Goal: Information Seeking & Learning: Find specific page/section

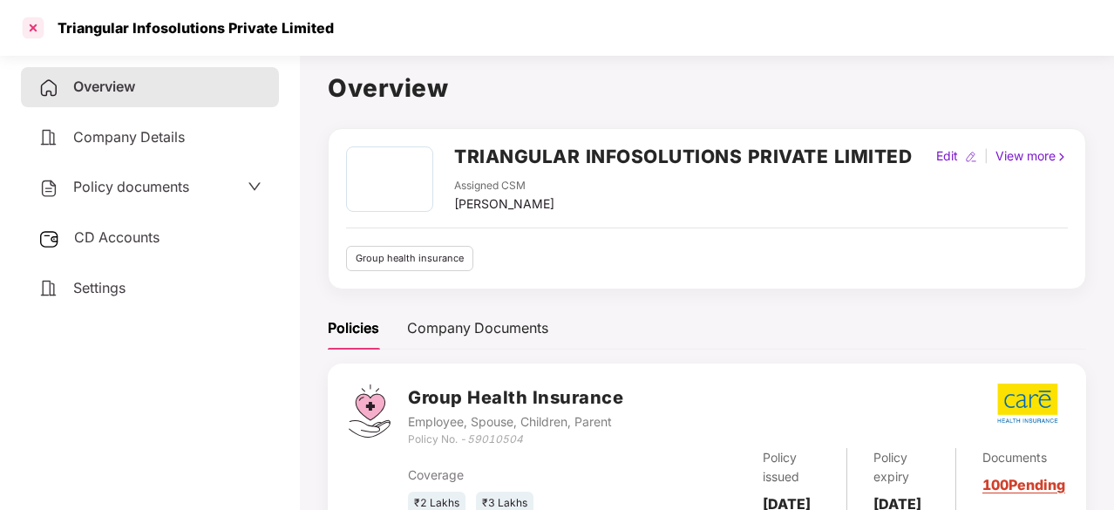
click at [34, 27] on div at bounding box center [33, 28] width 28 height 28
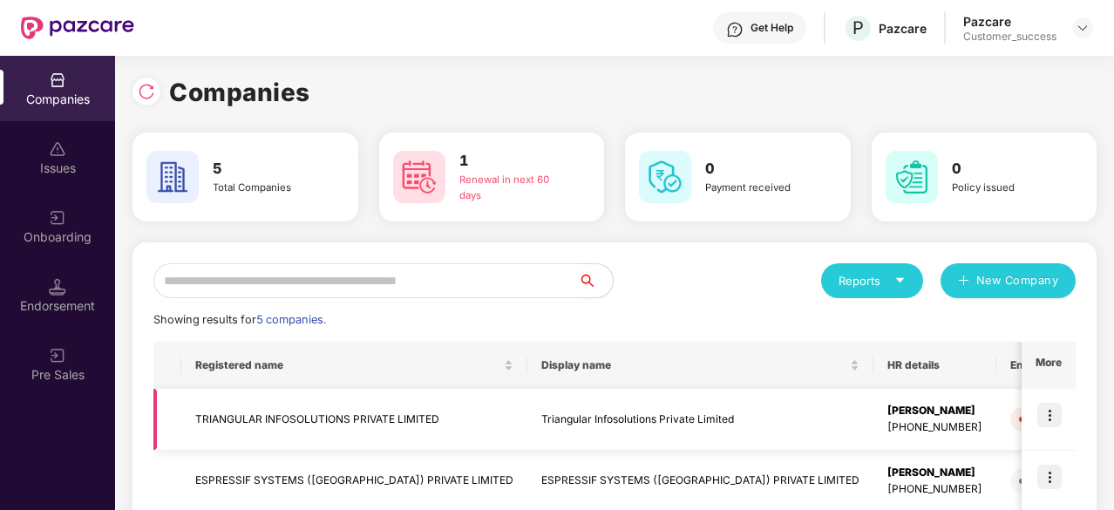
click at [1050, 403] on img at bounding box center [1050, 415] width 24 height 24
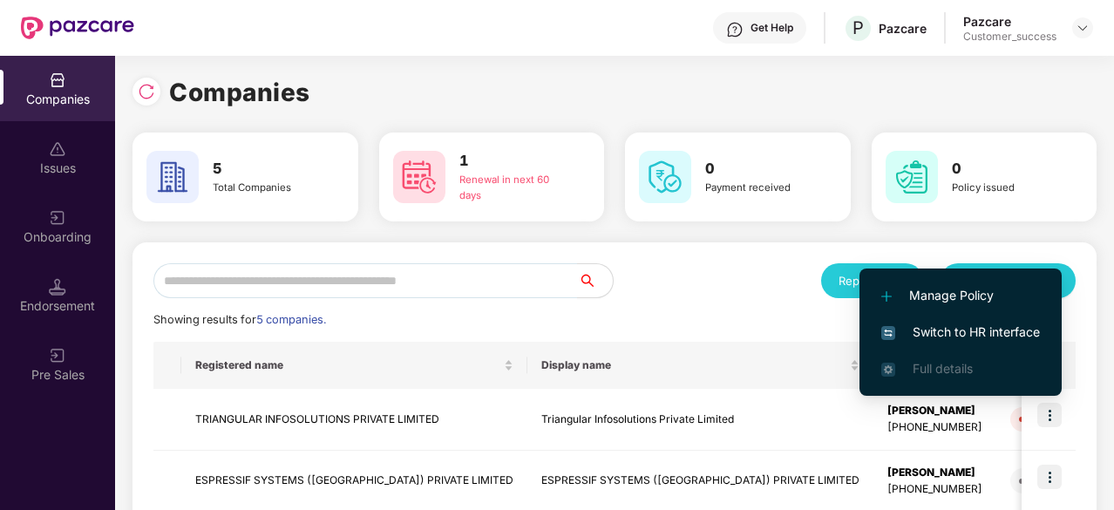
click at [985, 334] on span "Switch to HR interface" at bounding box center [961, 332] width 159 height 19
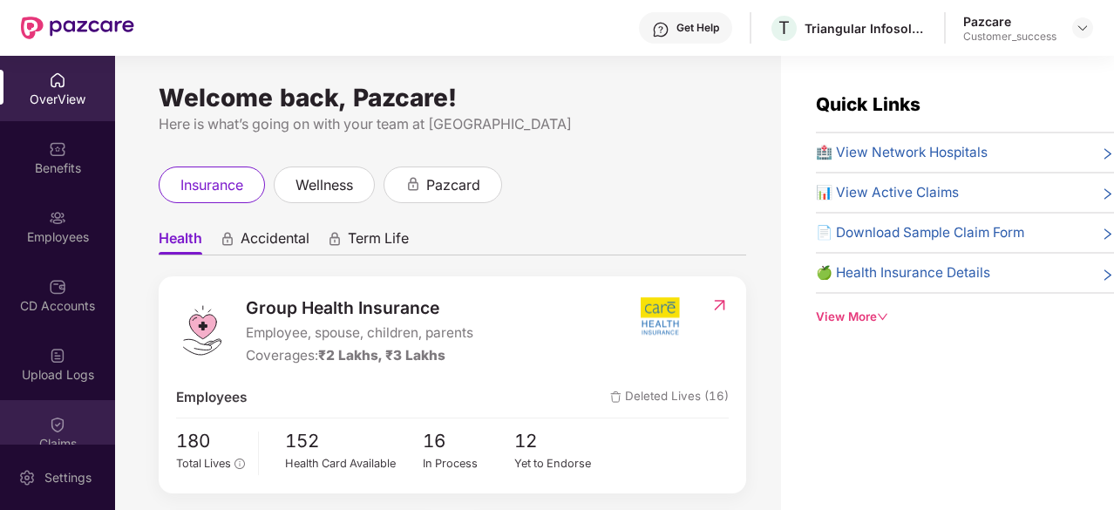
scroll to position [161, 0]
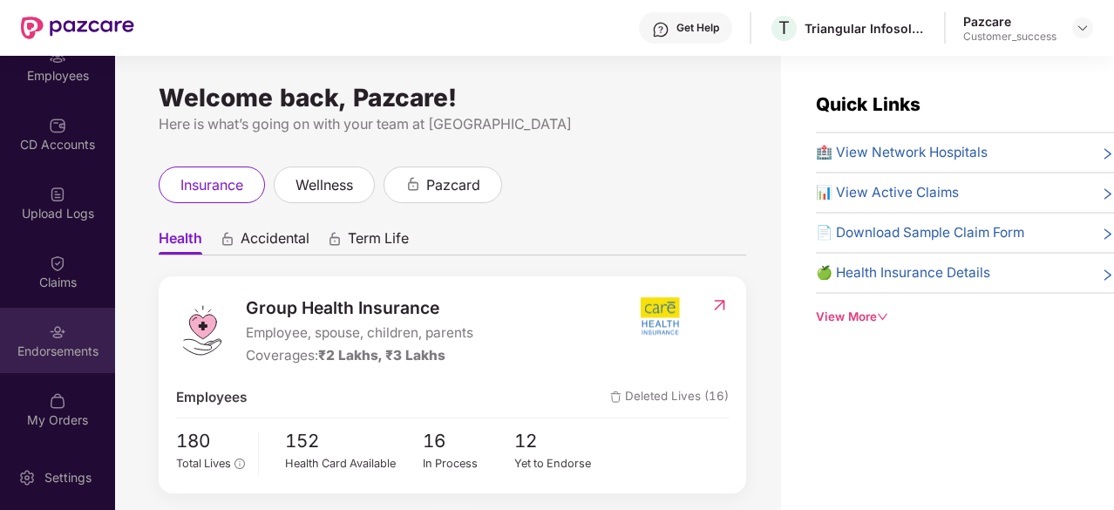
click at [58, 357] on div "Endorsements" at bounding box center [57, 351] width 115 height 17
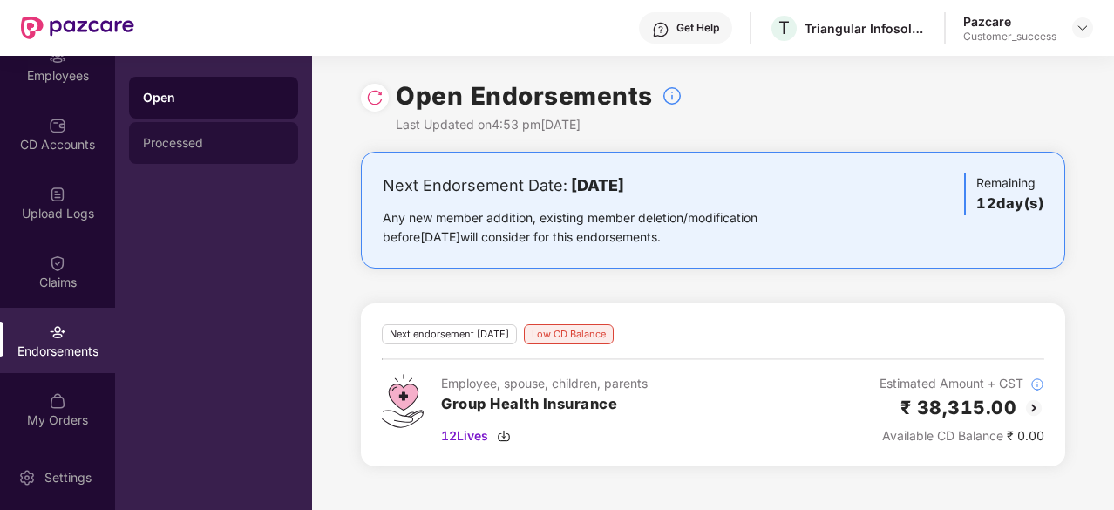
click at [178, 135] on div "Processed" at bounding box center [213, 143] width 169 height 42
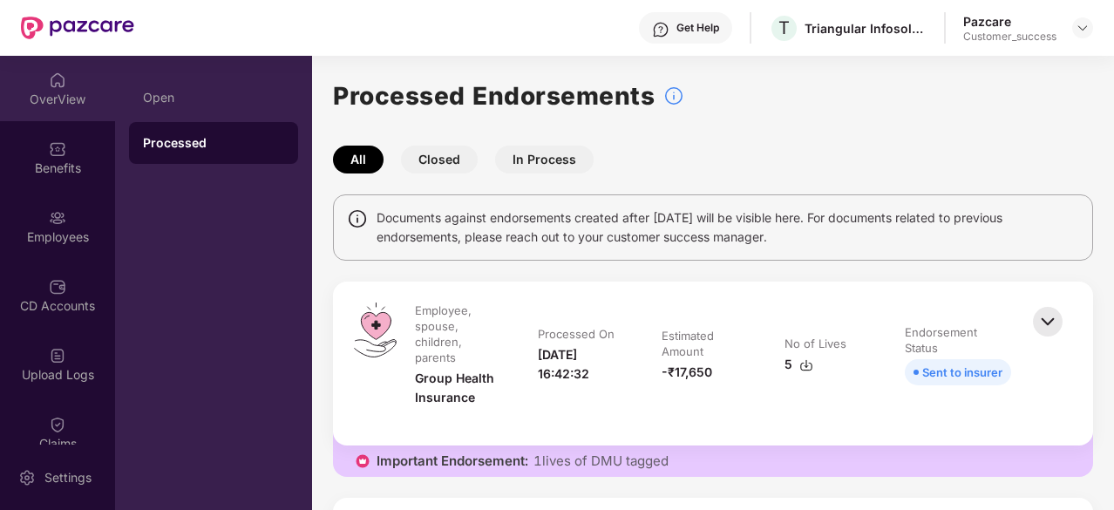
click at [59, 78] on img at bounding box center [57, 79] width 17 height 17
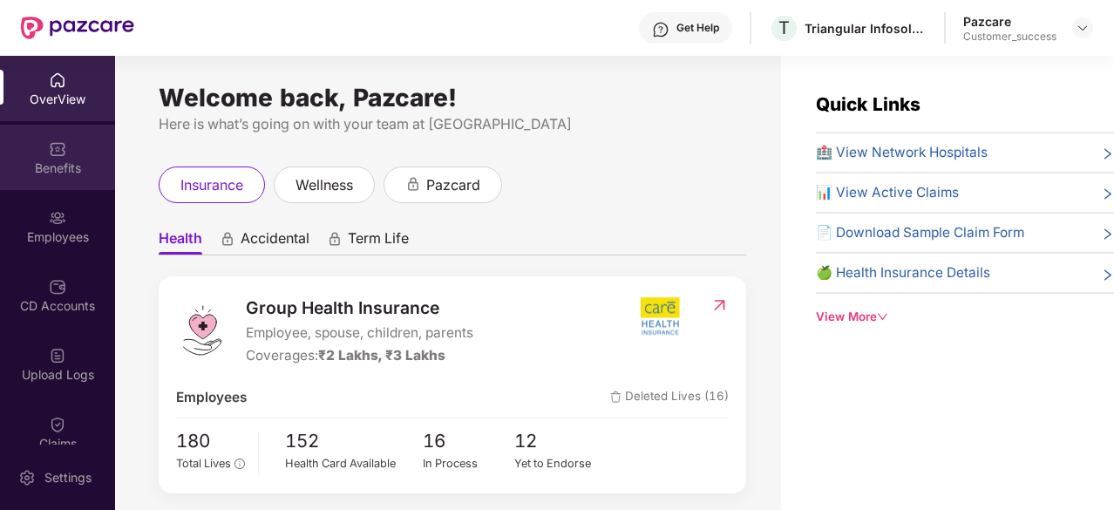
click at [49, 160] on div "Benefits" at bounding box center [57, 168] width 115 height 17
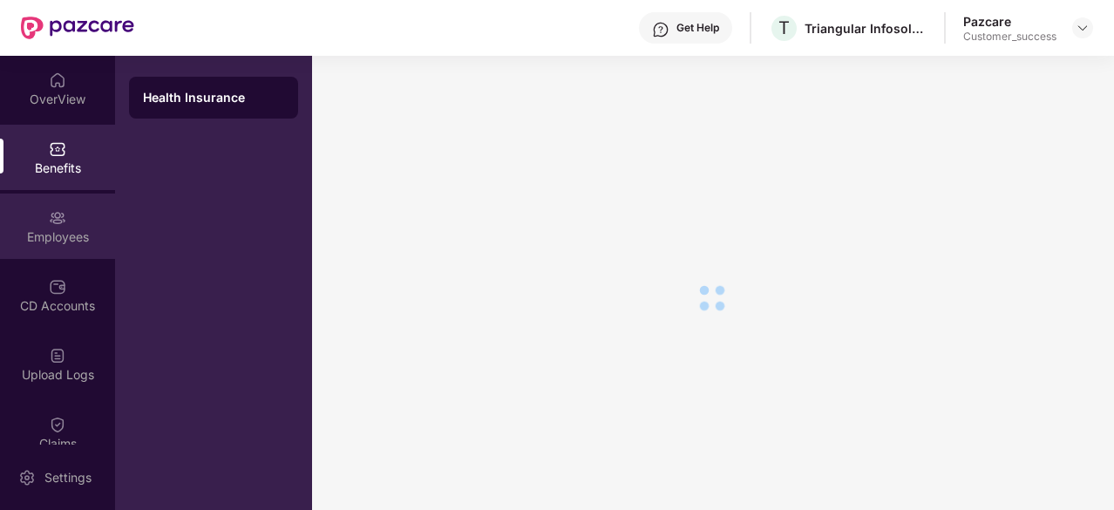
click at [45, 245] on div "Employees" at bounding box center [57, 236] width 115 height 17
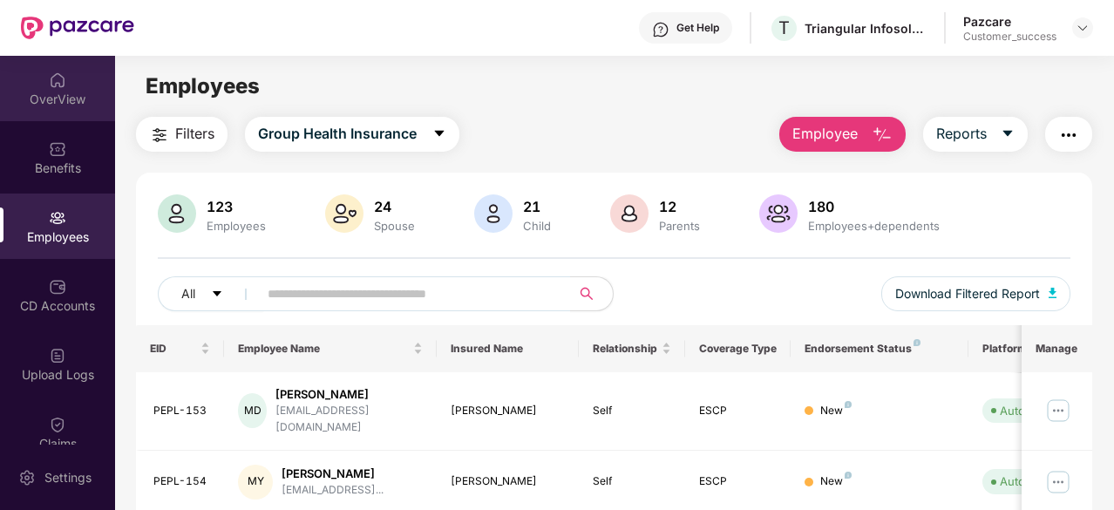
click at [49, 78] on img at bounding box center [57, 79] width 17 height 17
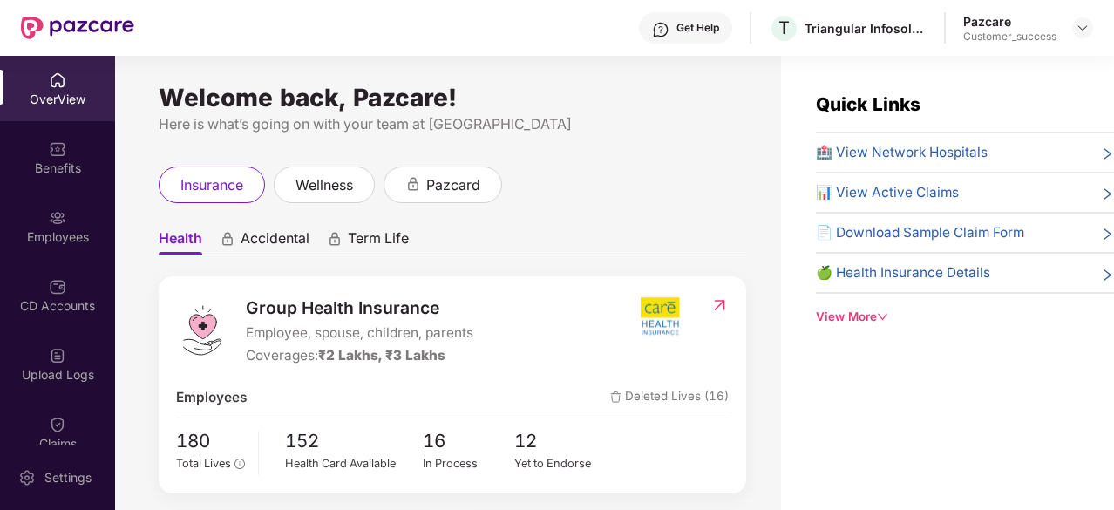
click at [1092, 21] on div at bounding box center [1082, 27] width 21 height 21
click at [1081, 25] on img at bounding box center [1083, 28] width 14 height 14
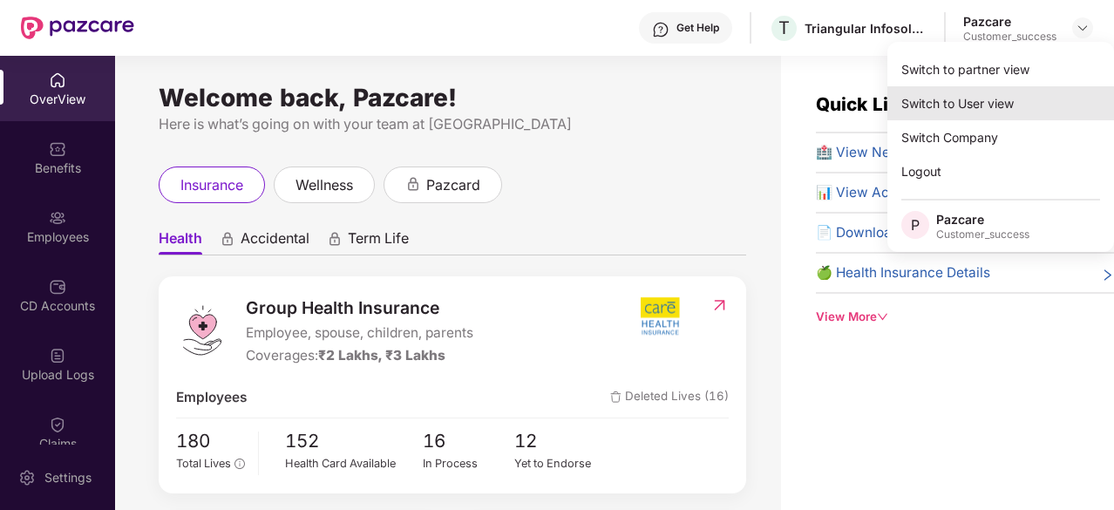
click at [954, 107] on div "Switch to User view" at bounding box center [1001, 103] width 227 height 34
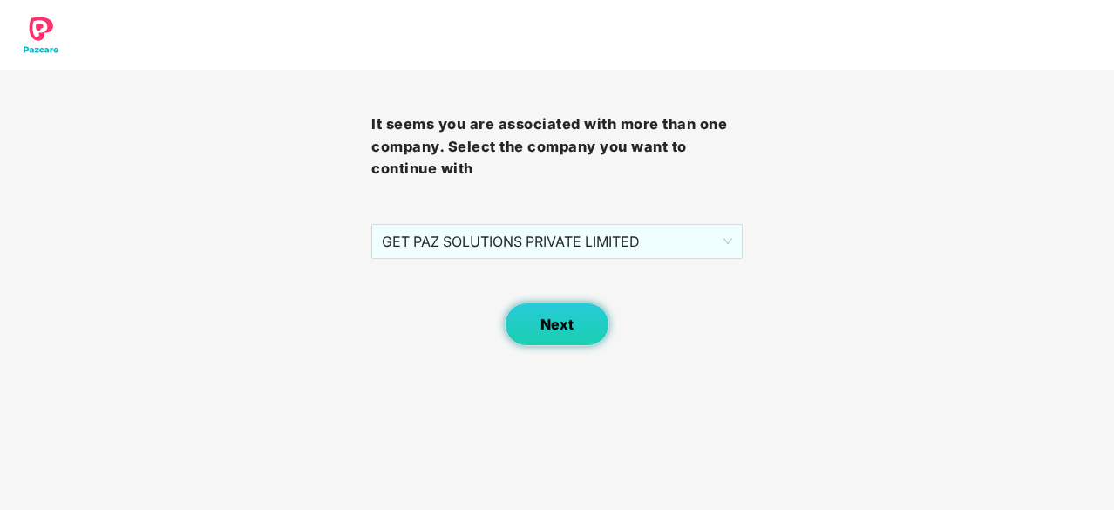
click at [579, 343] on button "Next" at bounding box center [557, 325] width 105 height 44
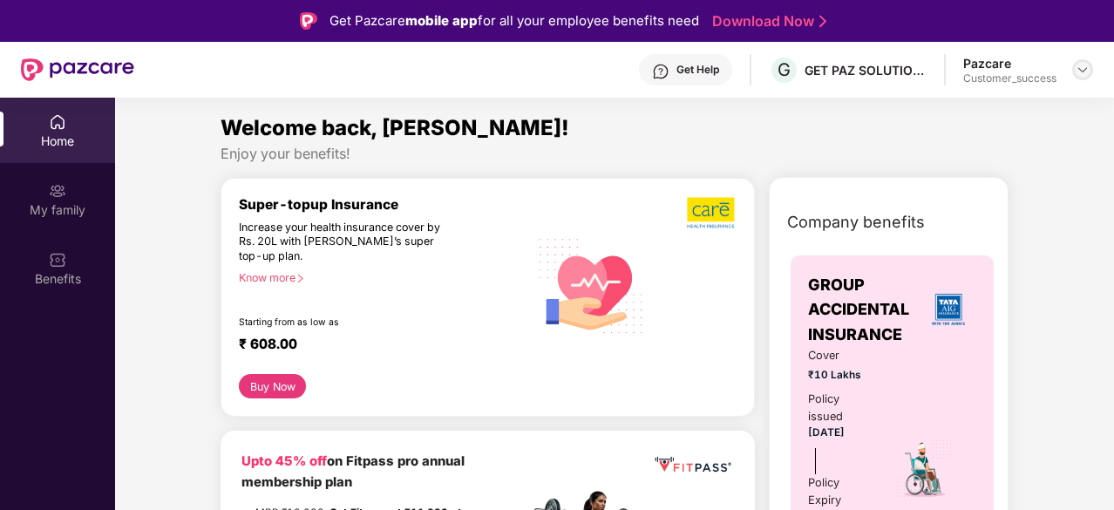
click at [1083, 61] on div at bounding box center [1082, 69] width 21 height 21
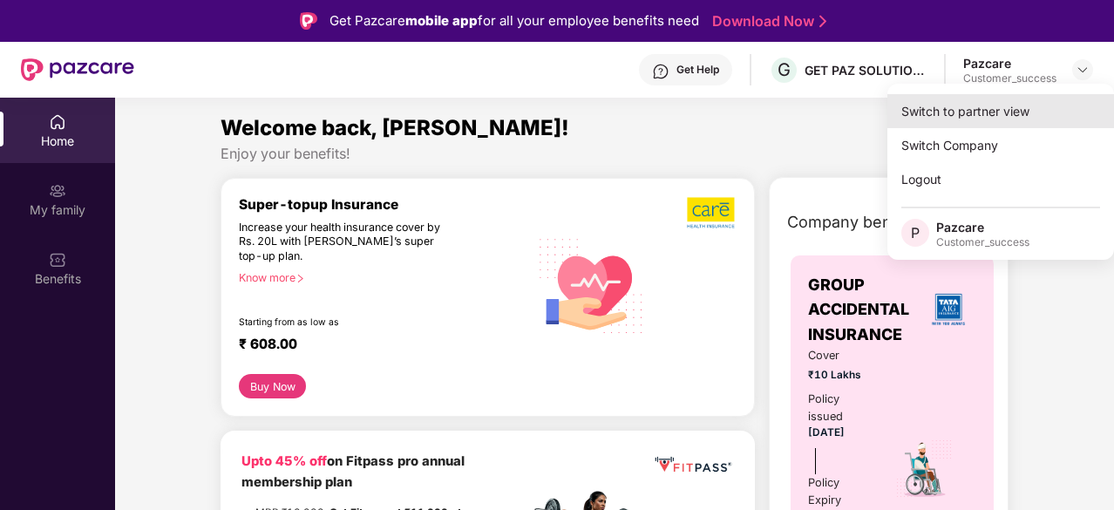
click at [966, 104] on div "Switch to partner view" at bounding box center [1001, 111] width 227 height 34
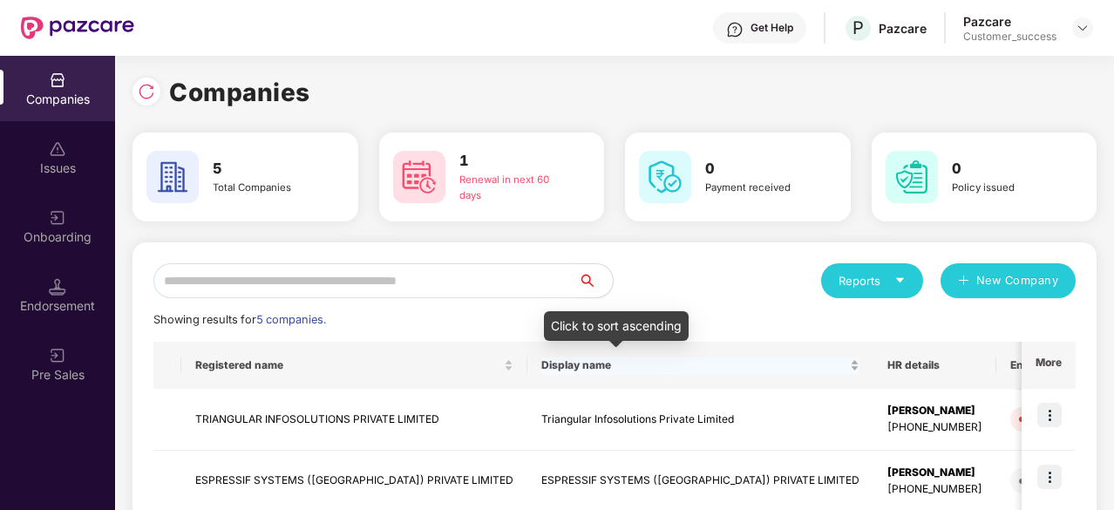
scroll to position [194, 0]
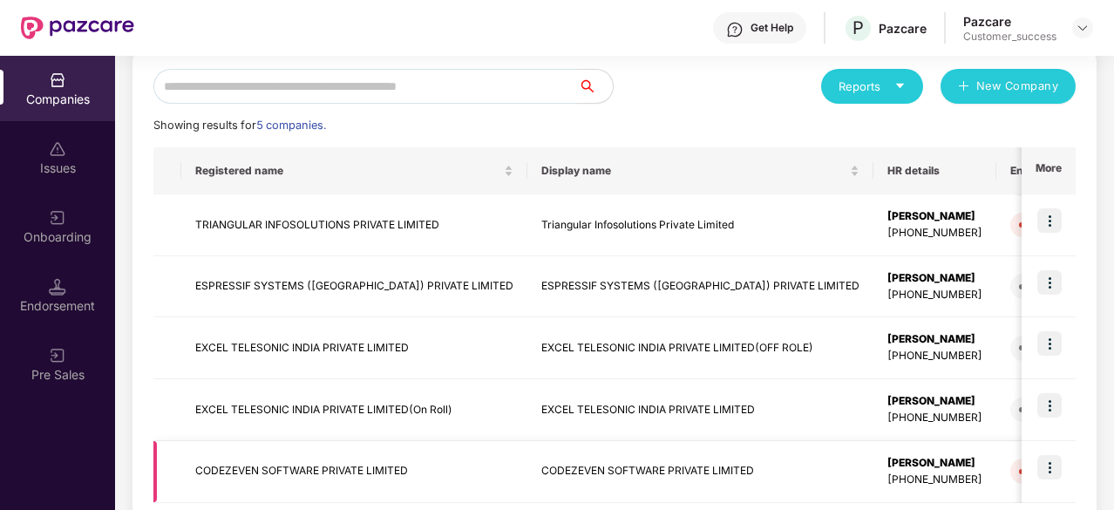
click at [321, 461] on td "CODEZEVEN SOFTWARE PRIVATE LIMITED" at bounding box center [354, 472] width 346 height 62
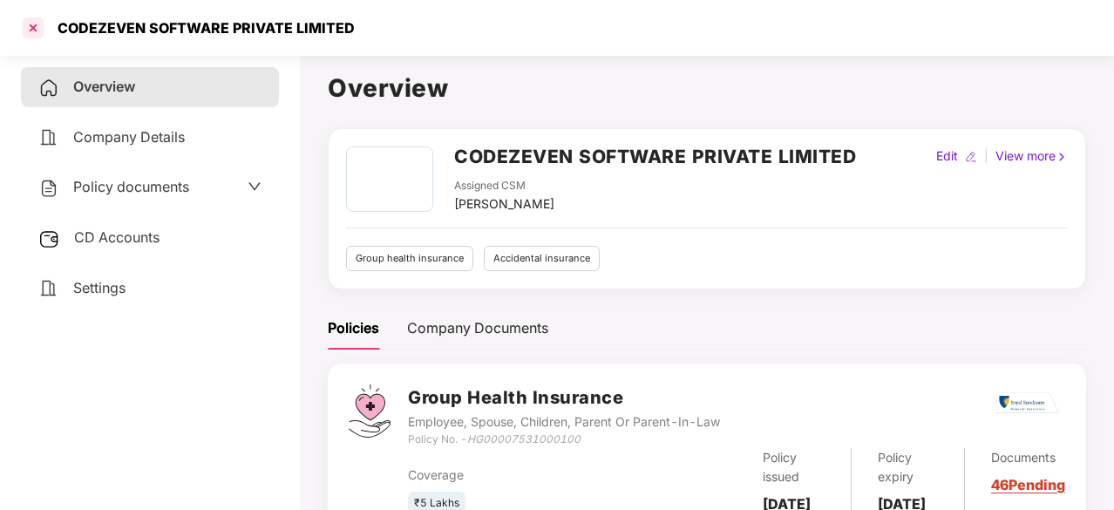
click at [36, 21] on div at bounding box center [33, 28] width 28 height 28
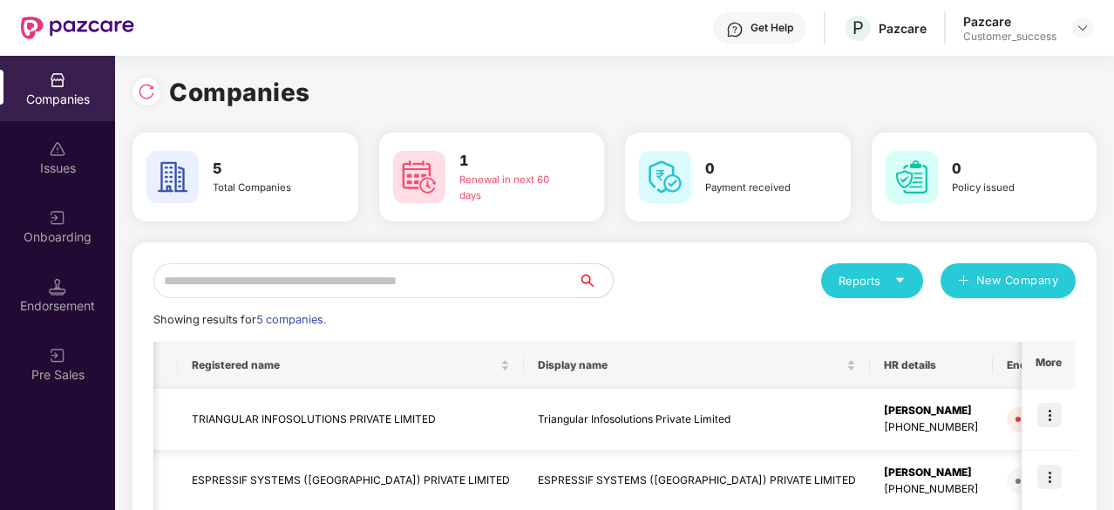
scroll to position [283, 0]
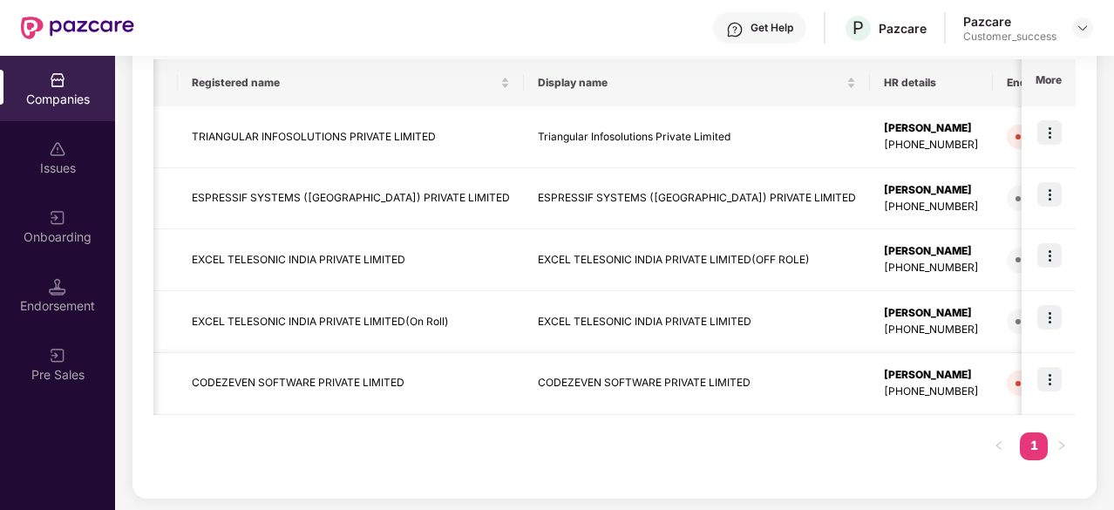
click at [1056, 373] on img at bounding box center [1050, 379] width 24 height 24
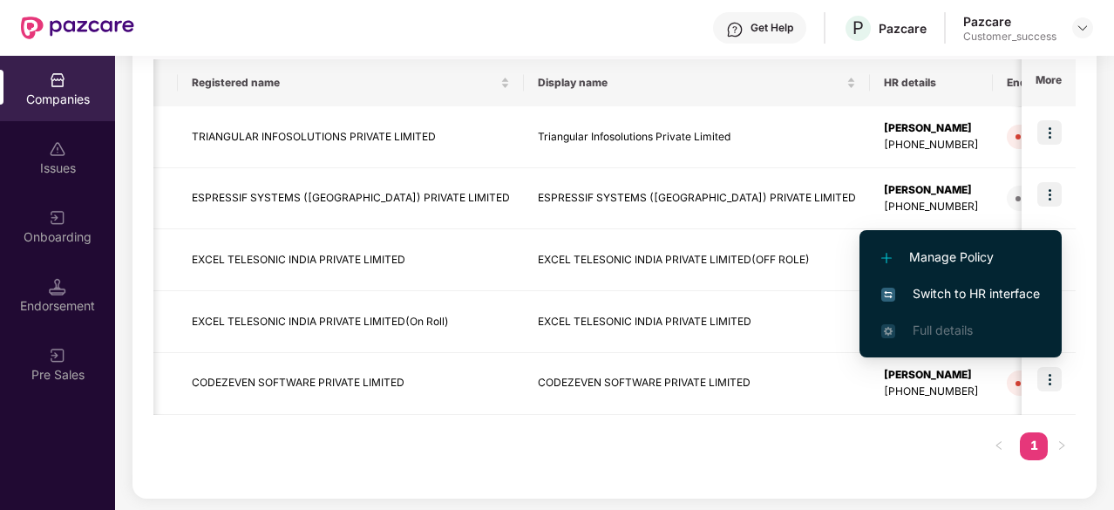
click at [1006, 292] on span "Switch to HR interface" at bounding box center [961, 293] width 159 height 19
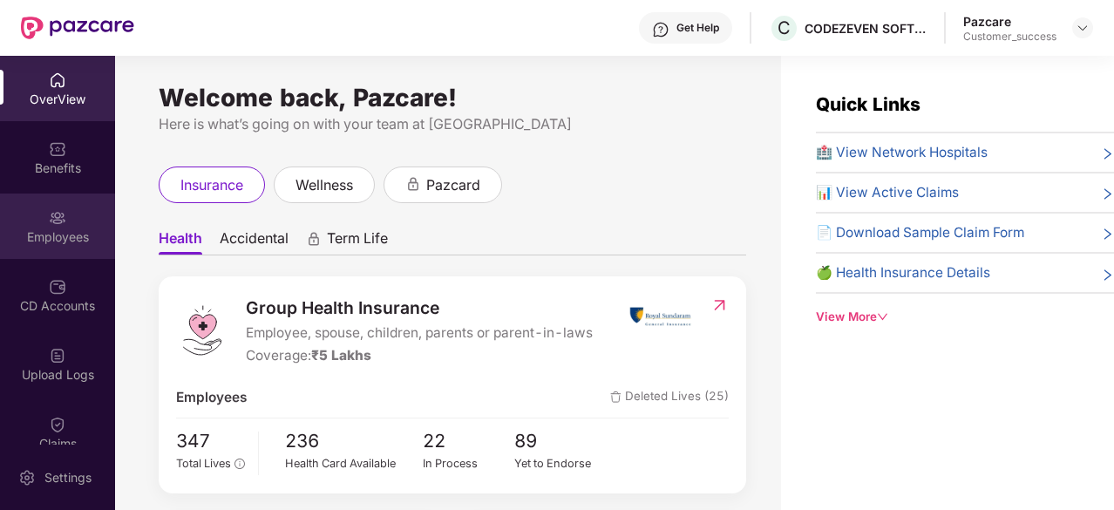
click at [65, 232] on div "Employees" at bounding box center [57, 236] width 115 height 17
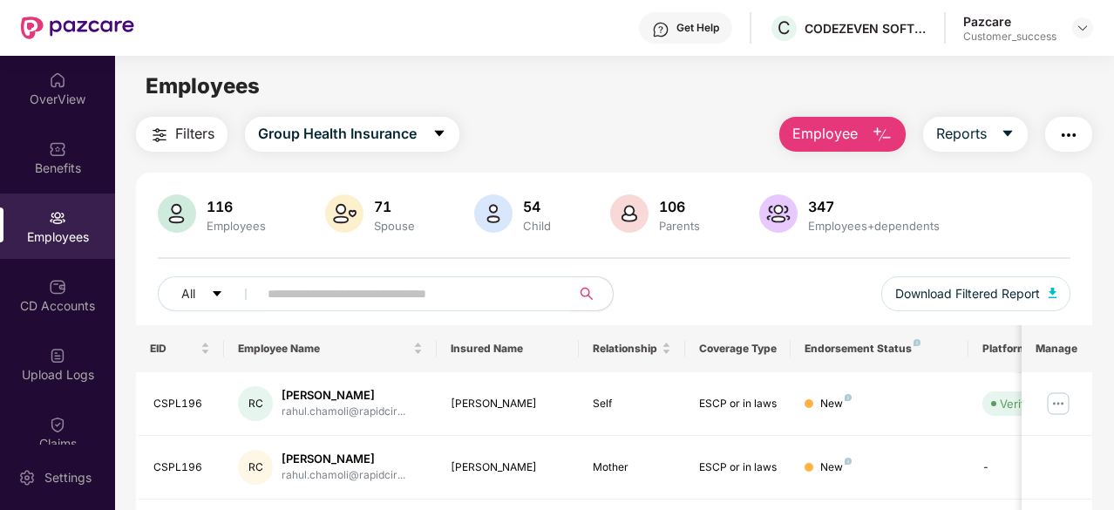
click at [316, 296] on input "text" at bounding box center [408, 294] width 280 height 26
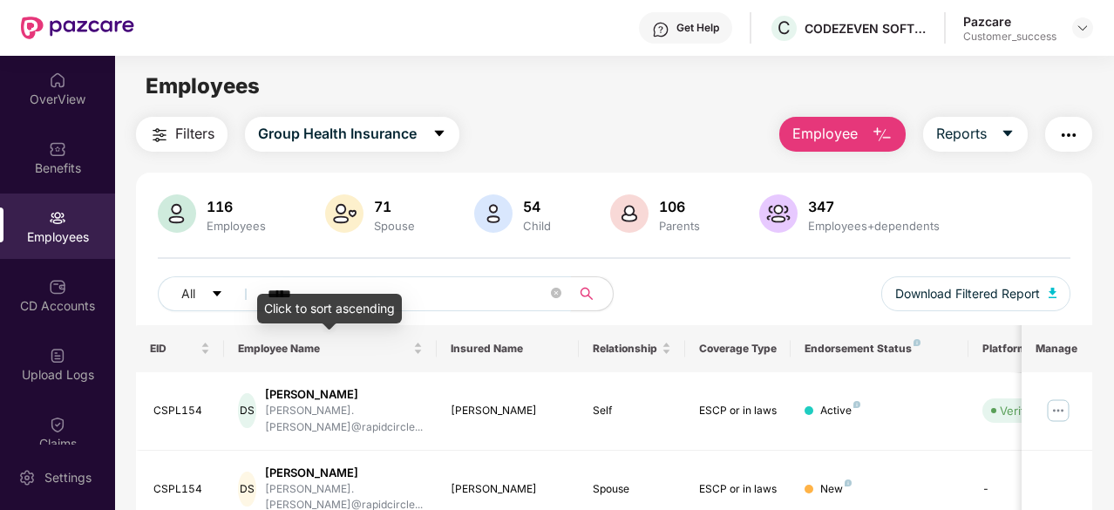
click at [352, 303] on div "Click to sort ascending" at bounding box center [329, 309] width 145 height 30
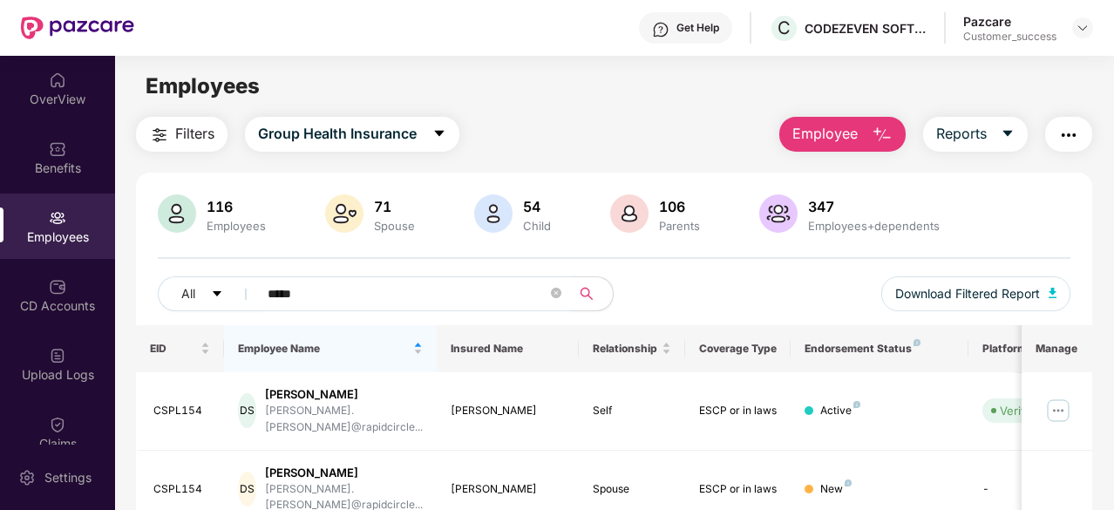
click at [359, 294] on input "*****" at bounding box center [408, 294] width 280 height 26
paste input "*"
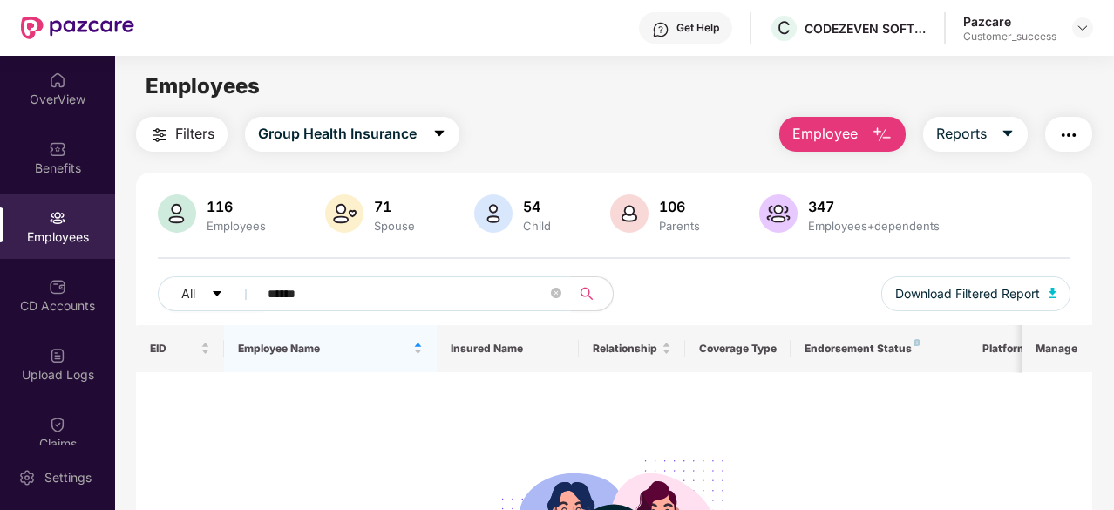
type input "******"
click at [59, 153] on img at bounding box center [57, 148] width 17 height 17
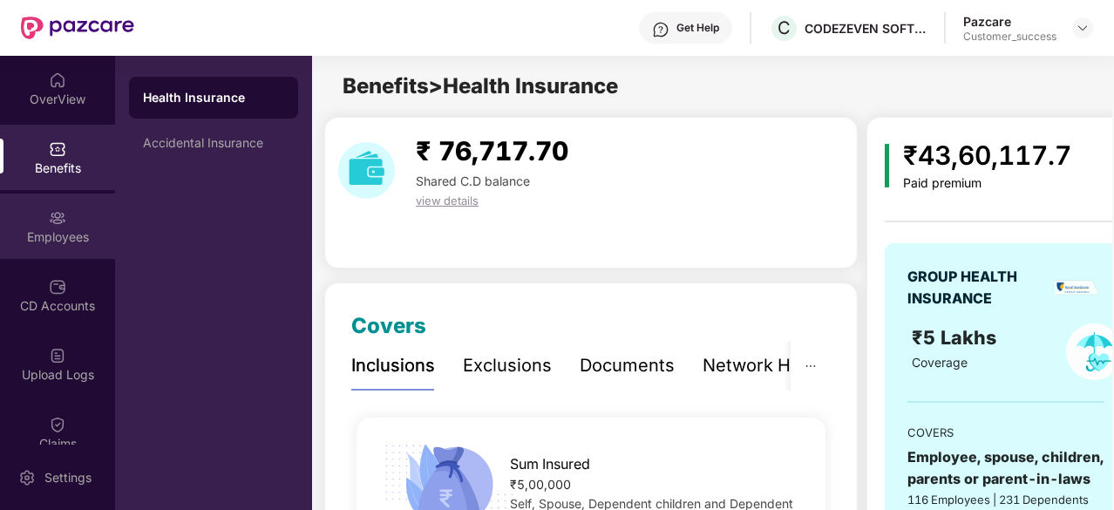
click at [17, 211] on div "Employees" at bounding box center [57, 226] width 115 height 65
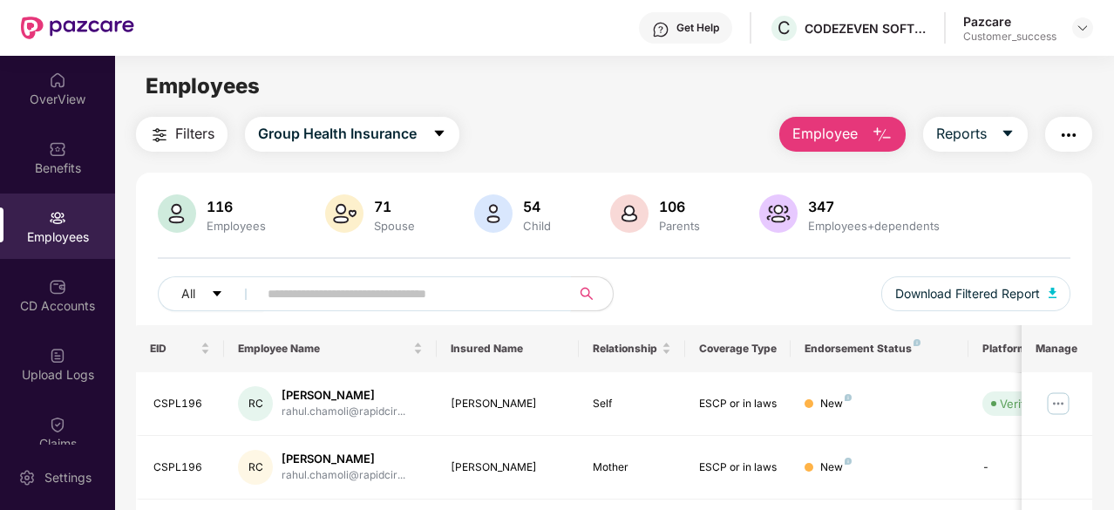
click at [321, 290] on input "text" at bounding box center [408, 294] width 280 height 26
paste input "******"
type input "******"
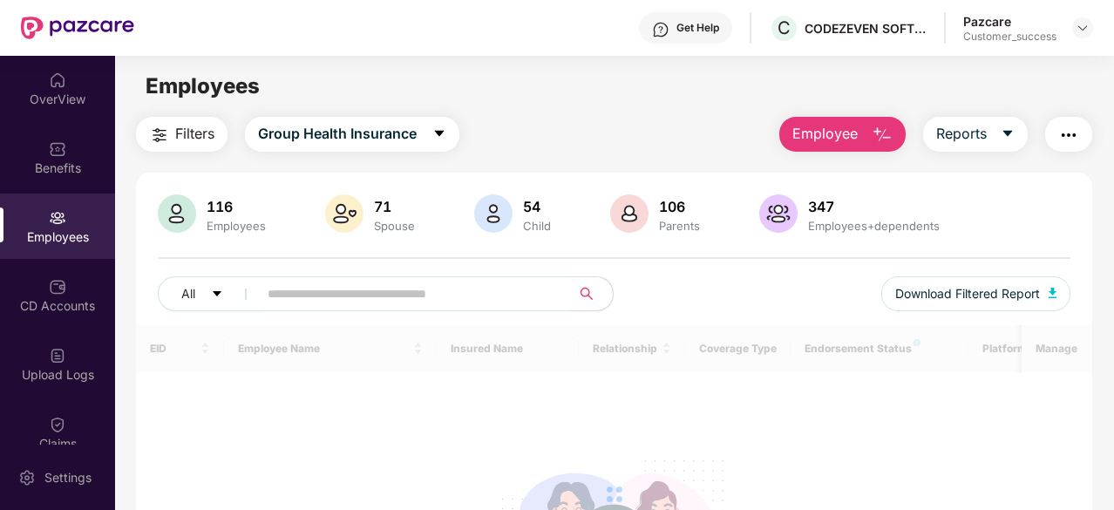
click at [321, 290] on input "text" at bounding box center [408, 294] width 280 height 26
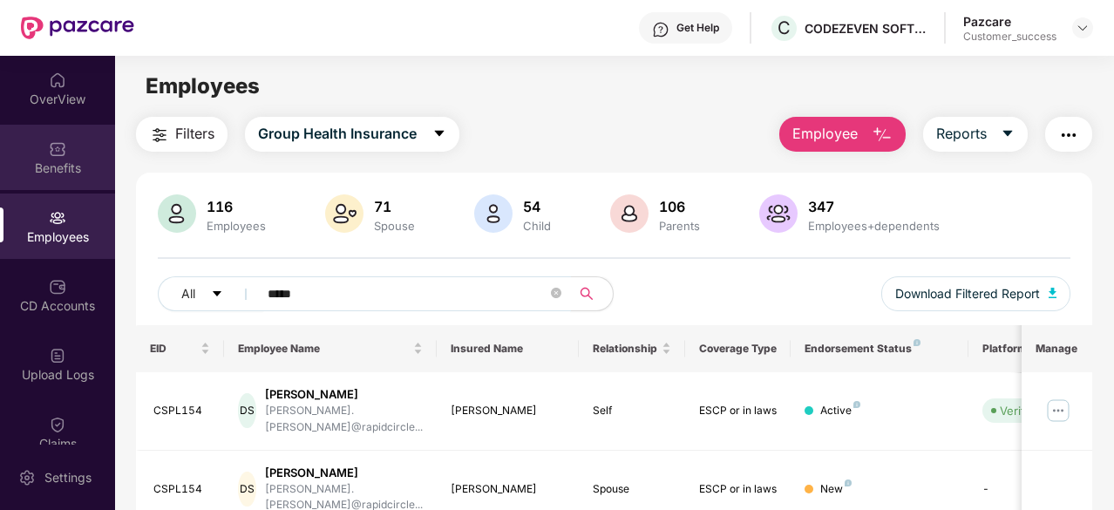
type input "*****"
click at [73, 153] on div "Benefits" at bounding box center [57, 157] width 115 height 65
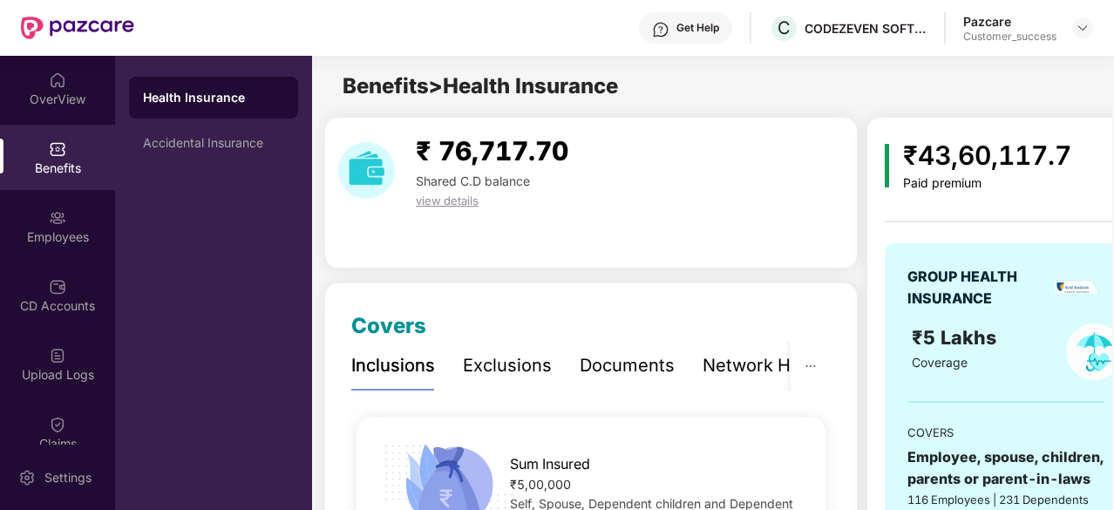
click at [214, 90] on div "Health Insurance" at bounding box center [213, 97] width 141 height 17
click at [72, 213] on div "Employees" at bounding box center [57, 226] width 115 height 65
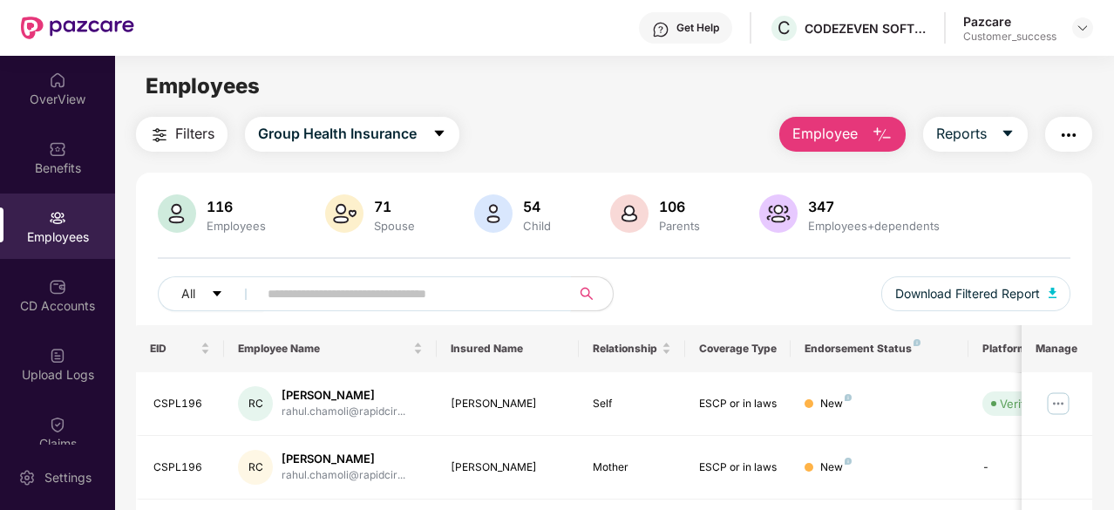
click at [330, 303] on input "text" at bounding box center [408, 294] width 280 height 26
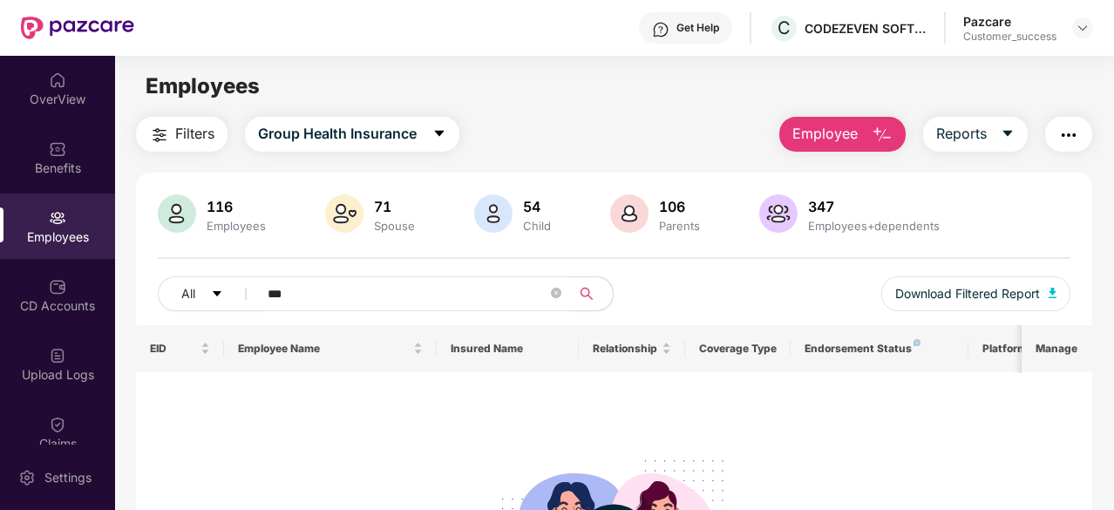
click at [274, 290] on input "***" at bounding box center [408, 294] width 280 height 26
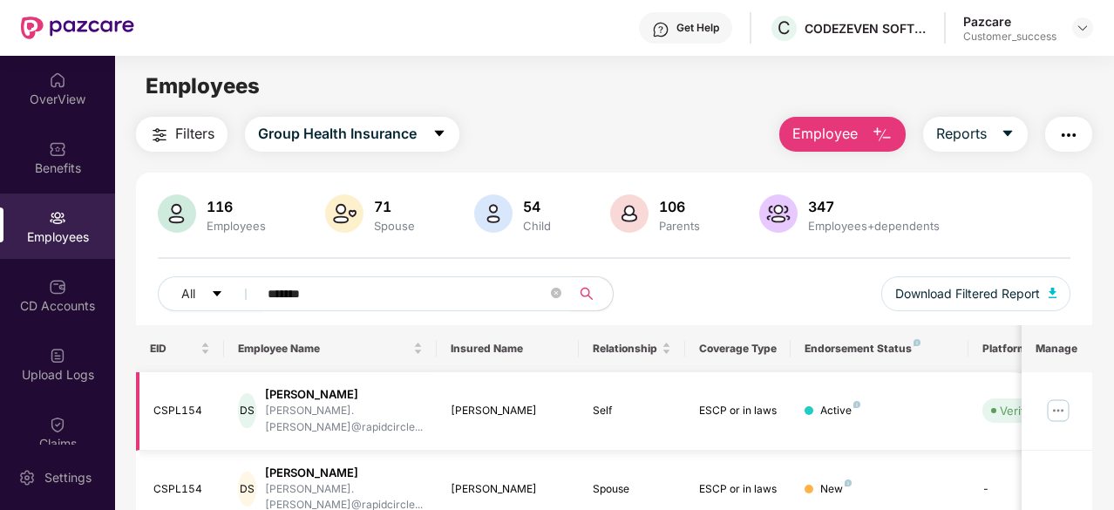
type input "*******"
click at [1060, 398] on img at bounding box center [1059, 411] width 28 height 28
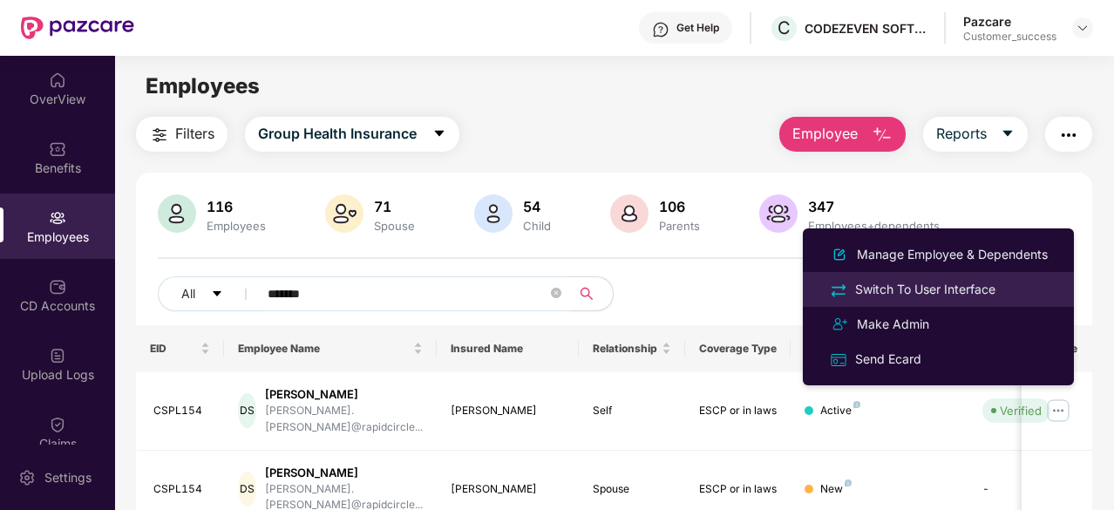
click at [966, 287] on div "Switch To User Interface" at bounding box center [925, 289] width 147 height 19
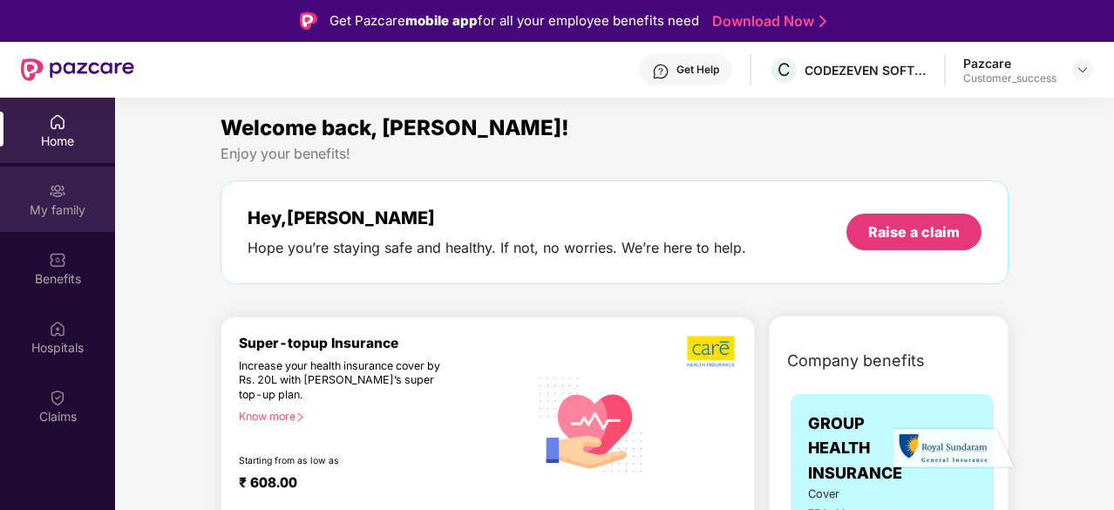
click at [61, 194] on img at bounding box center [57, 190] width 17 height 17
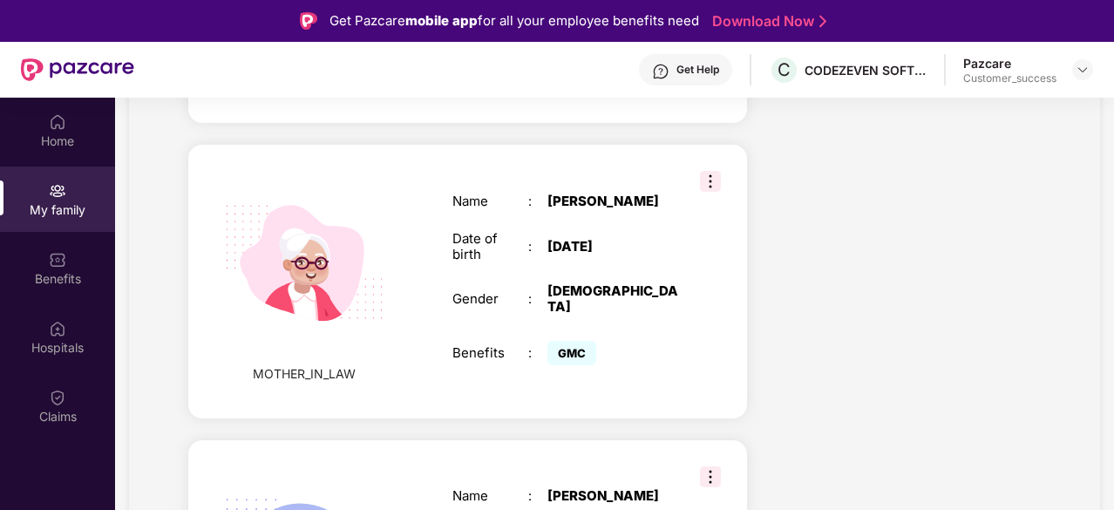
scroll to position [1285, 0]
click at [715, 170] on img at bounding box center [710, 180] width 21 height 21
click at [652, 235] on div "Name : [PERSON_NAME] Date of birth : [DEMOGRAPHIC_DATA] Gender : [DEMOGRAPHIC_D…" at bounding box center [566, 281] width 262 height 220
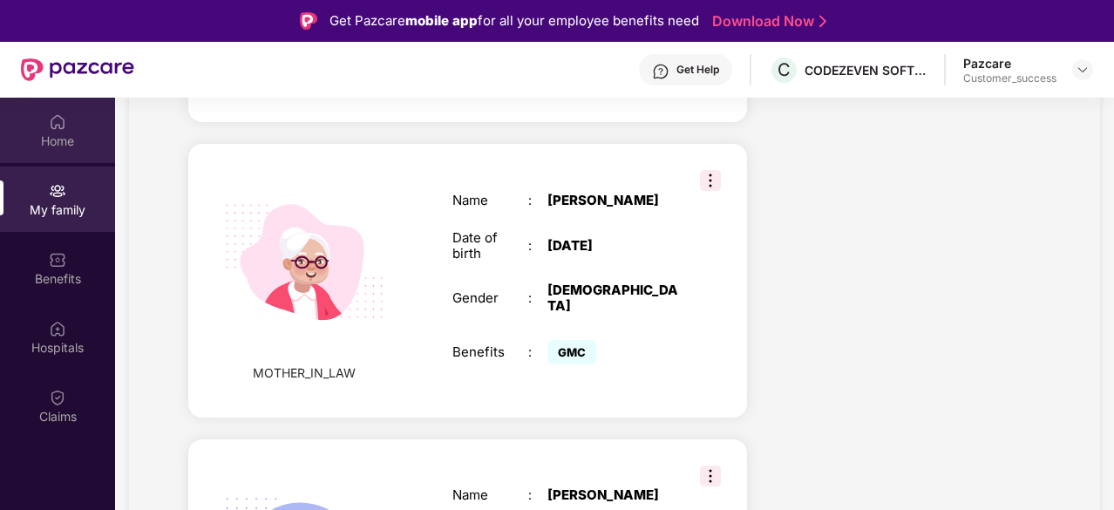
click at [60, 119] on img at bounding box center [57, 121] width 17 height 17
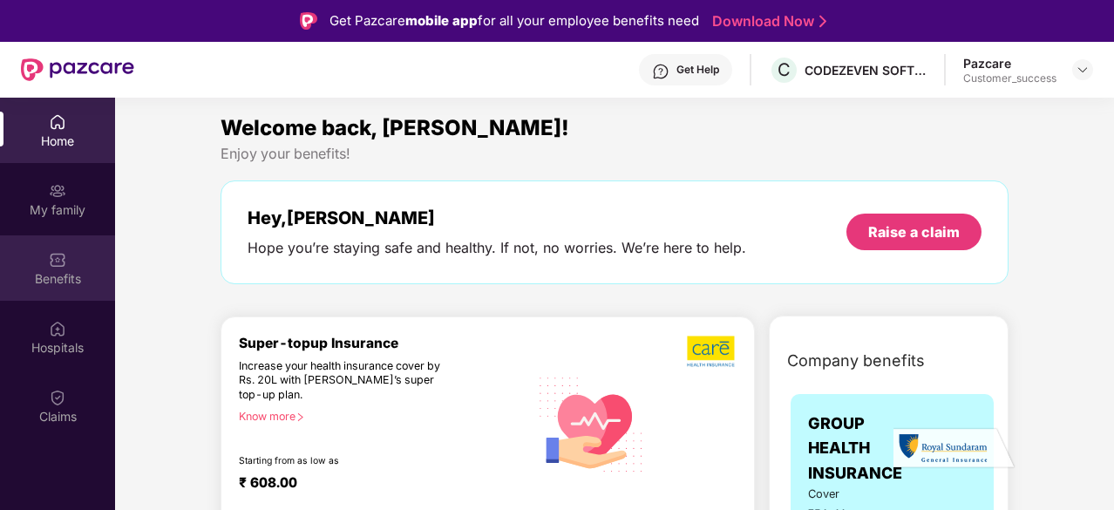
click at [58, 261] on img at bounding box center [57, 259] width 17 height 17
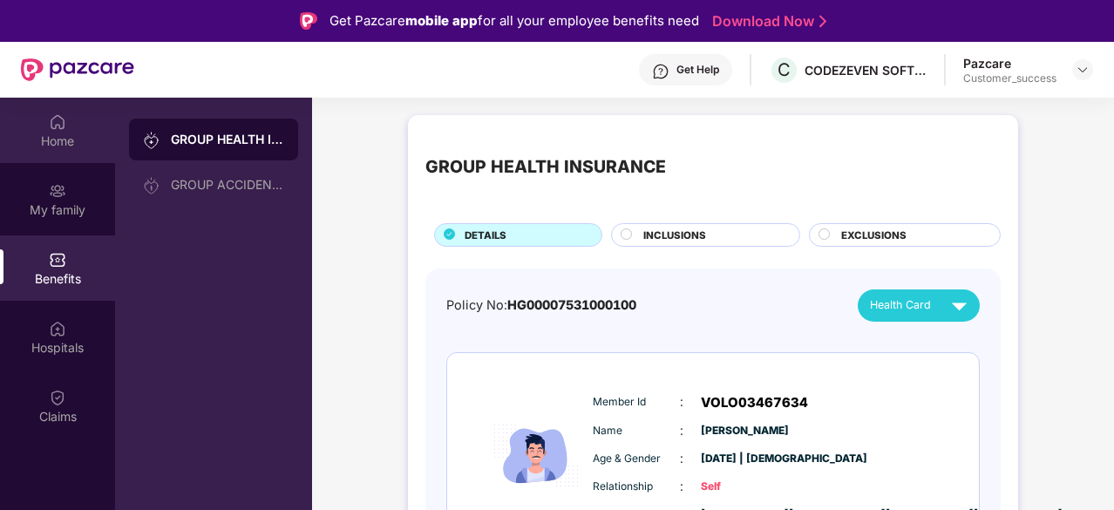
click at [49, 121] on img at bounding box center [57, 121] width 17 height 17
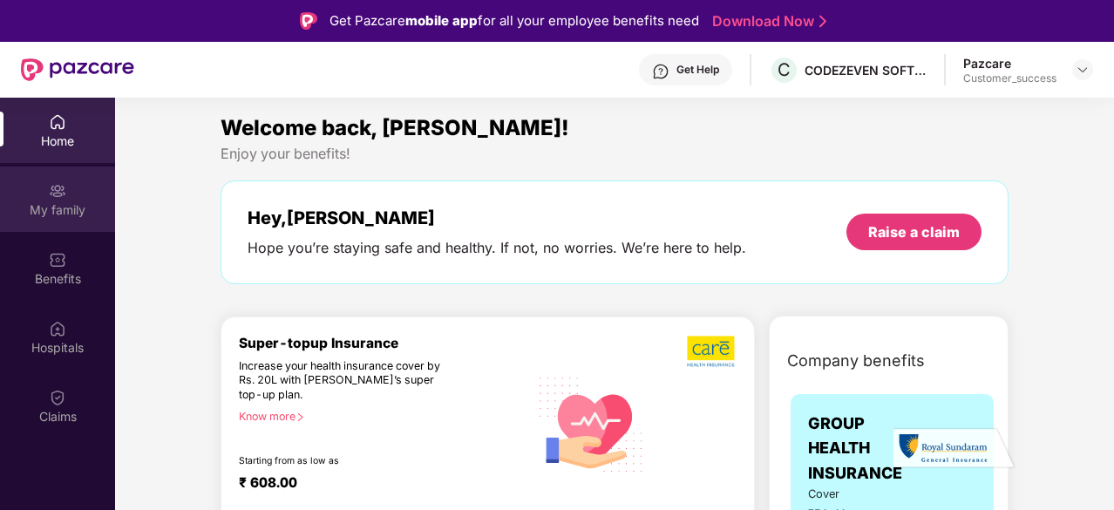
click at [57, 180] on div at bounding box center [57, 188] width 17 height 17
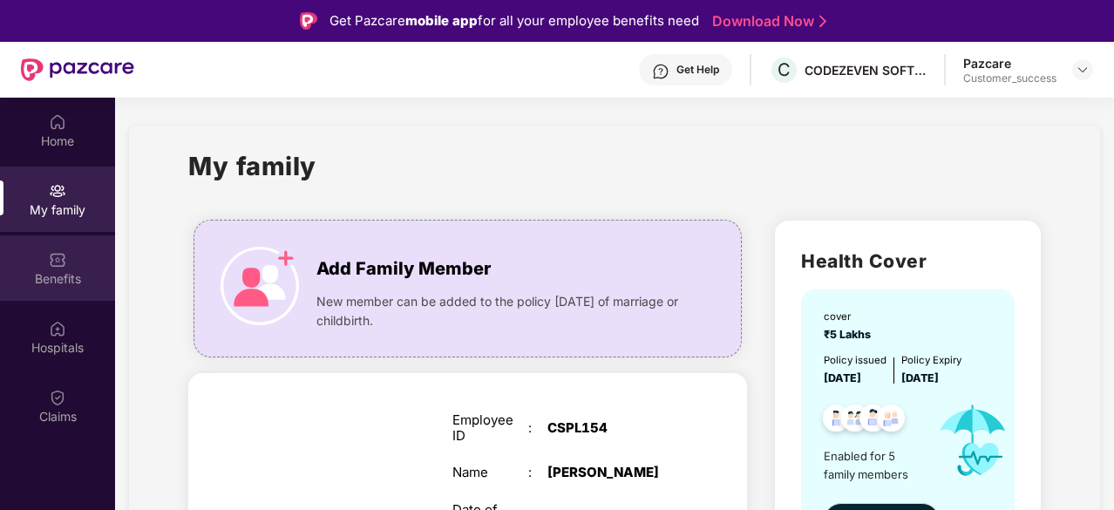
click at [53, 261] on img at bounding box center [57, 259] width 17 height 17
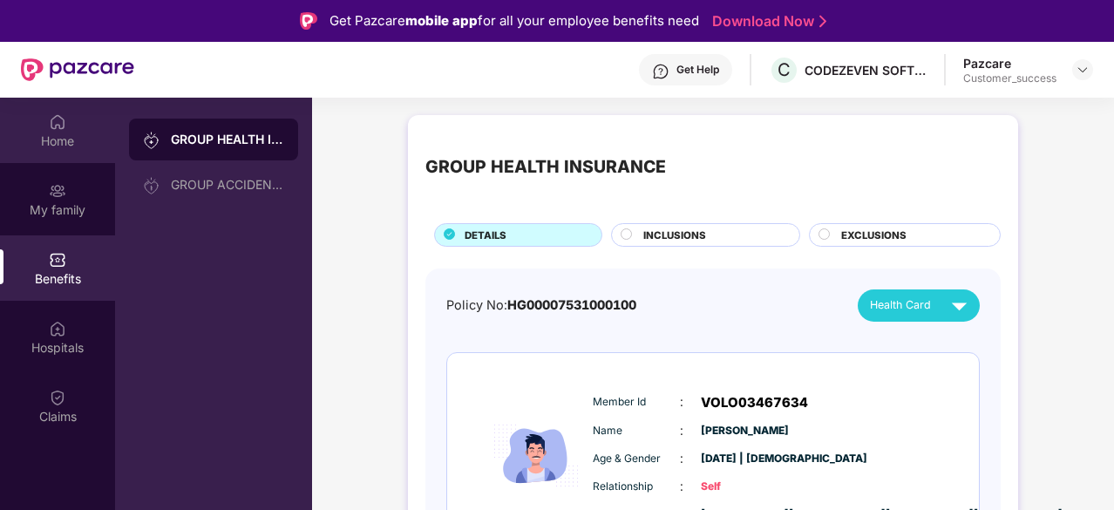
click at [49, 144] on div "Home" at bounding box center [57, 141] width 115 height 17
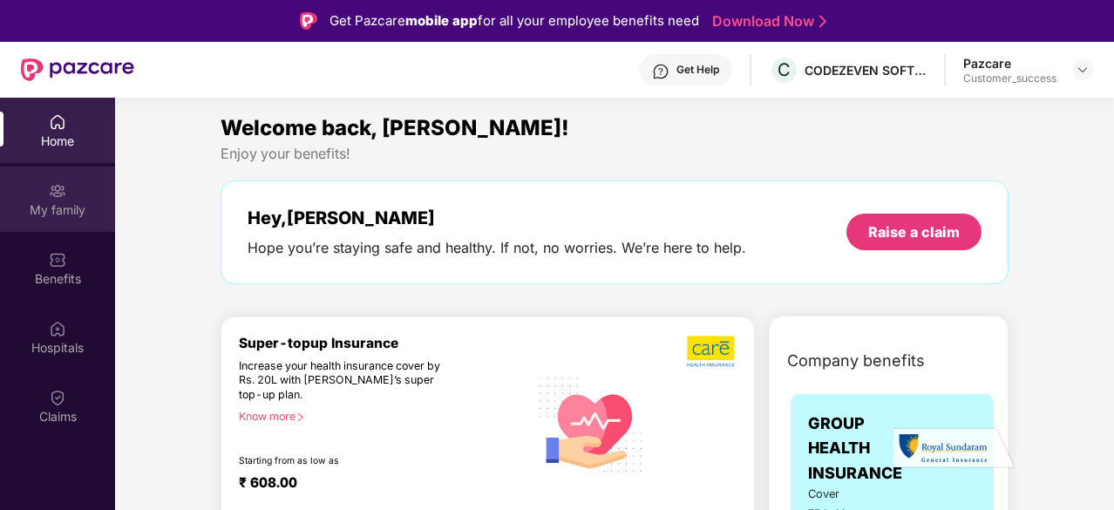
click at [68, 196] on div "My family" at bounding box center [57, 199] width 115 height 65
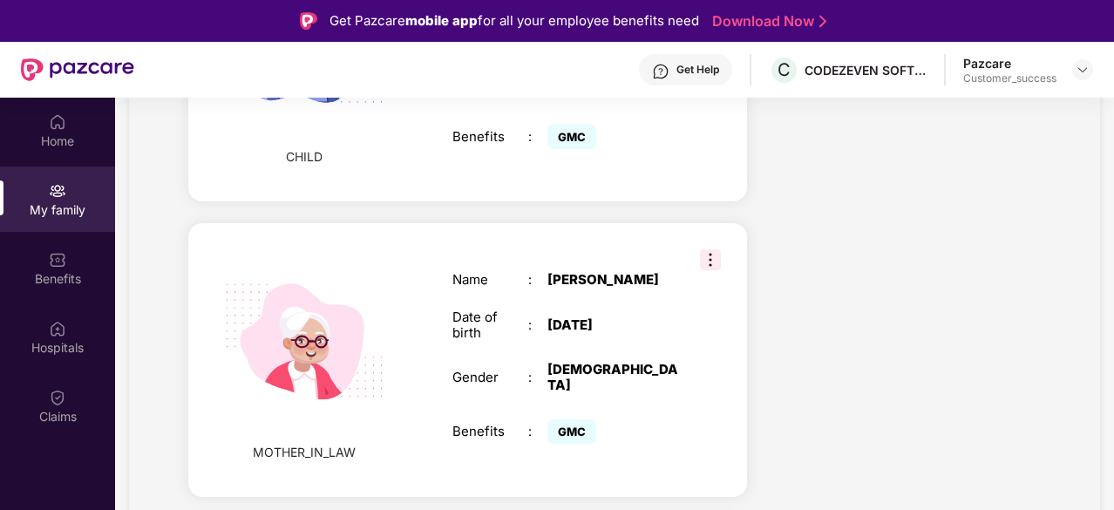
scroll to position [1222, 0]
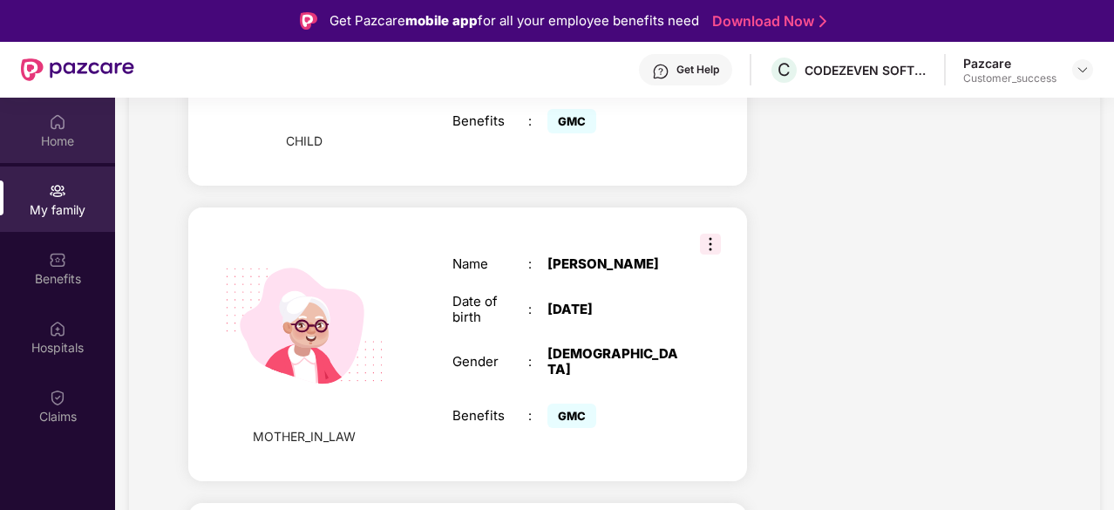
click at [71, 119] on div "Home" at bounding box center [57, 130] width 115 height 65
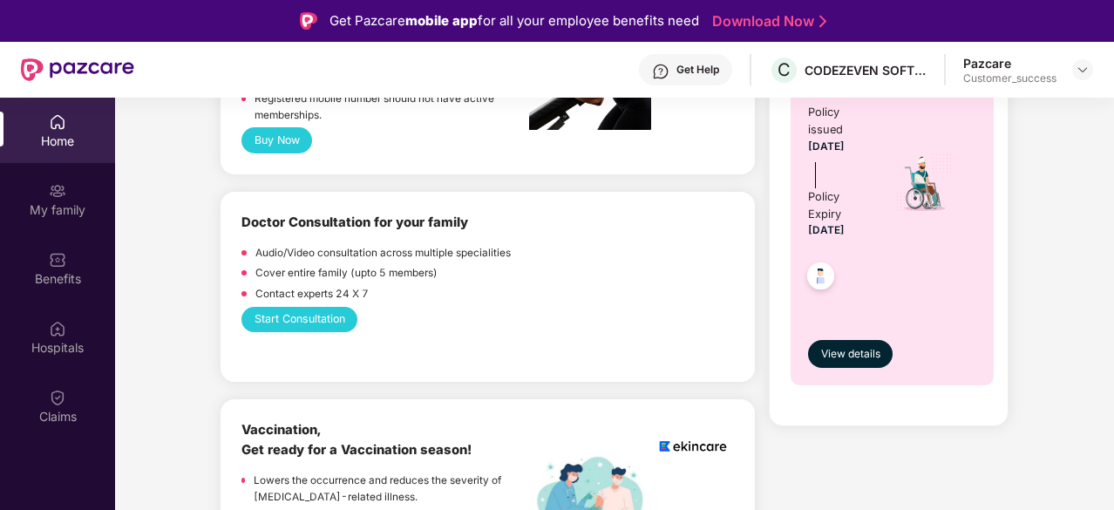
scroll to position [936, 0]
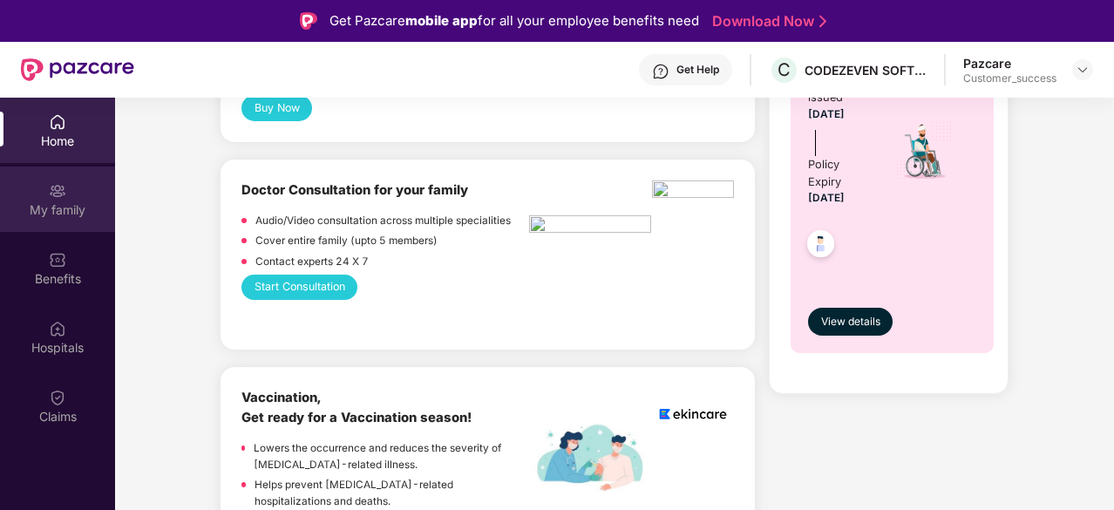
click at [51, 198] on img at bounding box center [57, 190] width 17 height 17
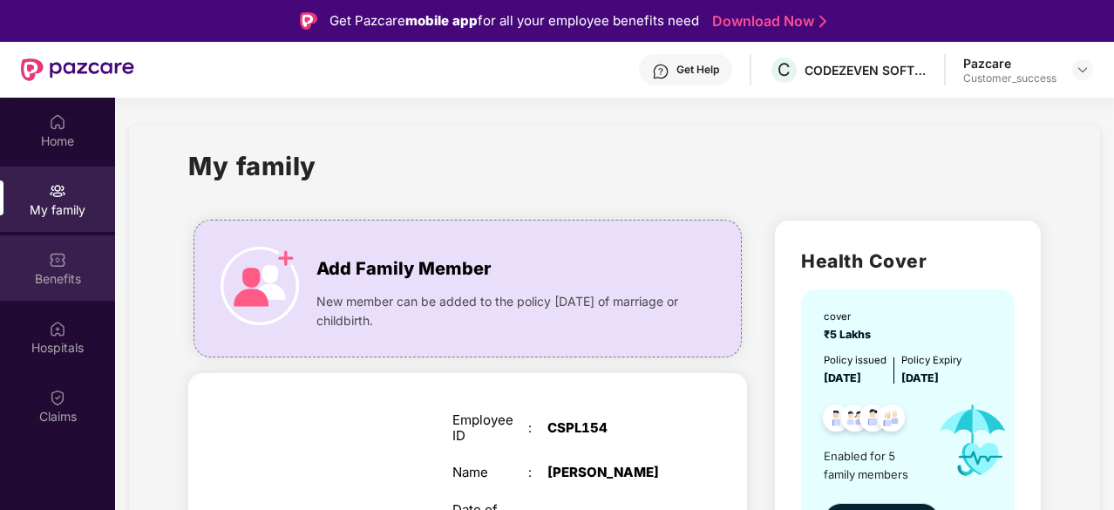
click at [55, 265] on img at bounding box center [57, 259] width 17 height 17
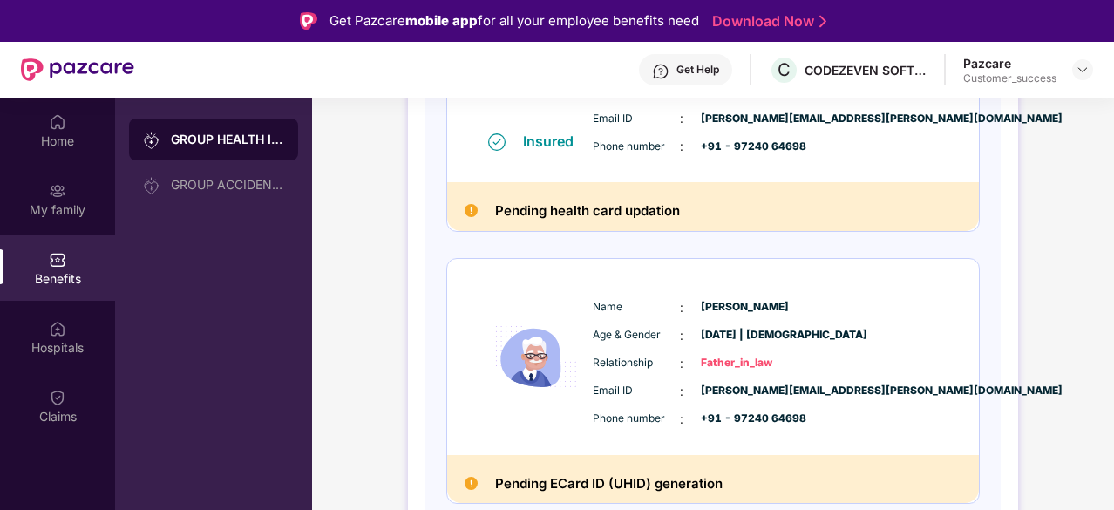
scroll to position [1224, 0]
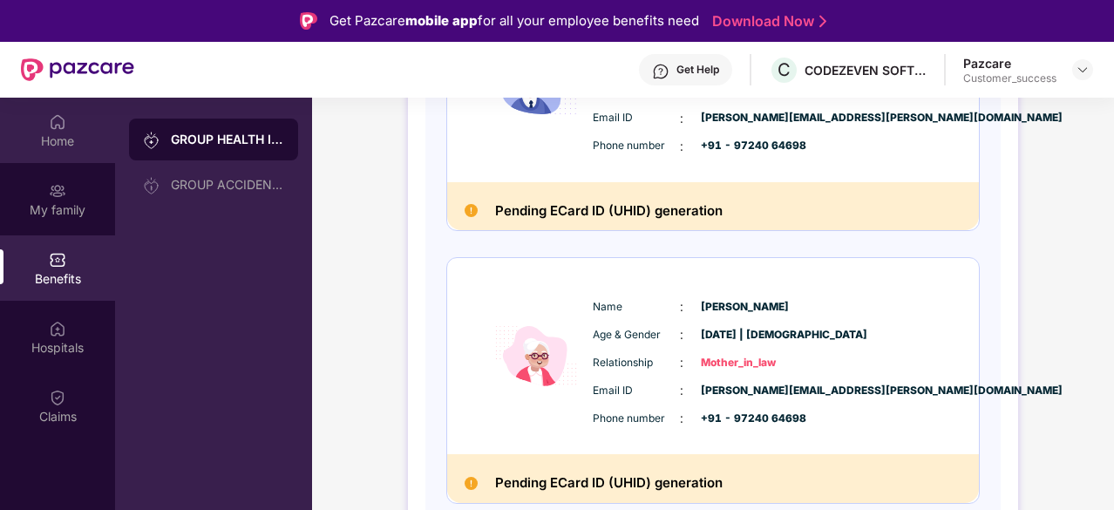
click at [66, 124] on div "Home" at bounding box center [57, 130] width 115 height 65
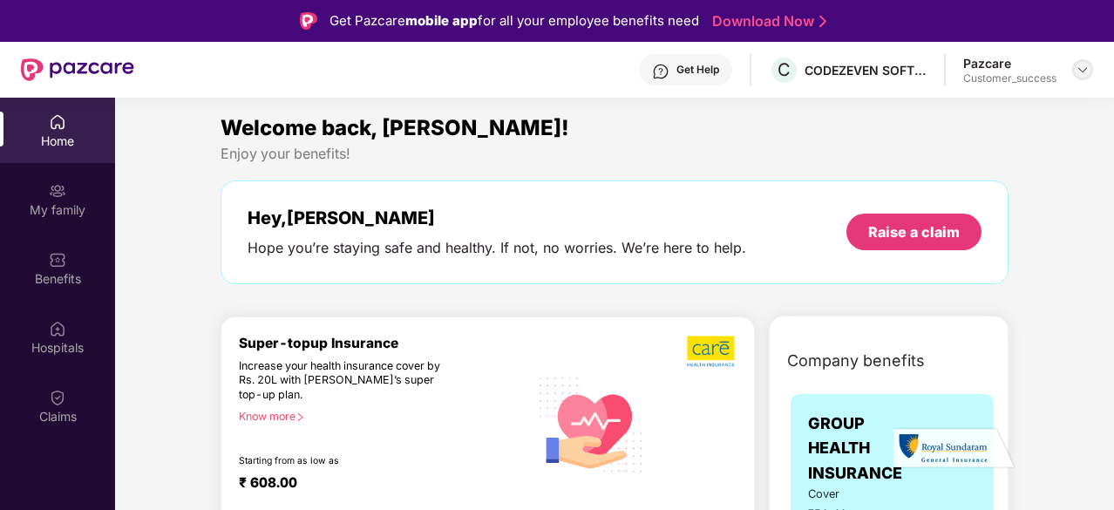
click at [1079, 72] on img at bounding box center [1083, 70] width 14 height 14
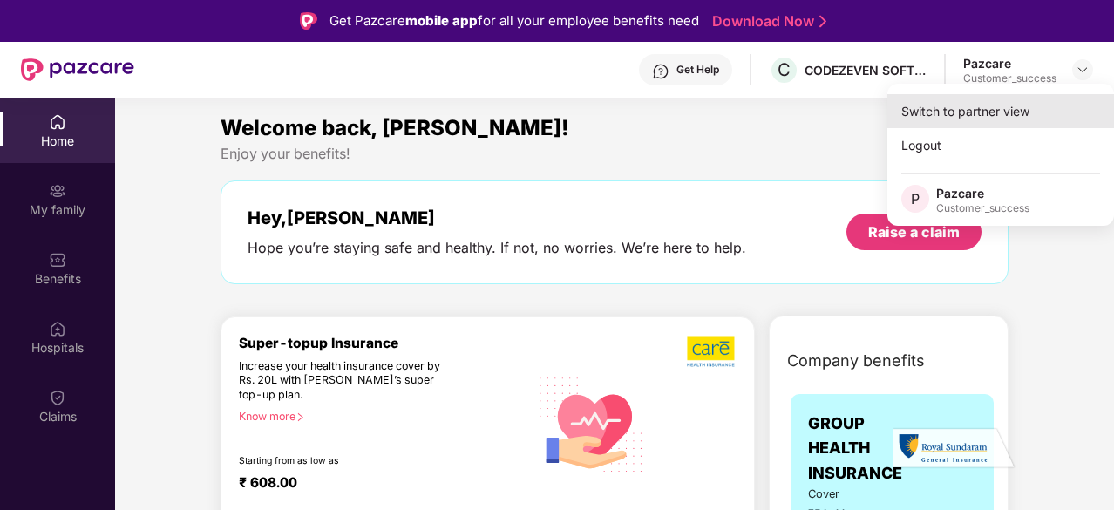
click at [969, 115] on div "Switch to partner view" at bounding box center [1001, 111] width 227 height 34
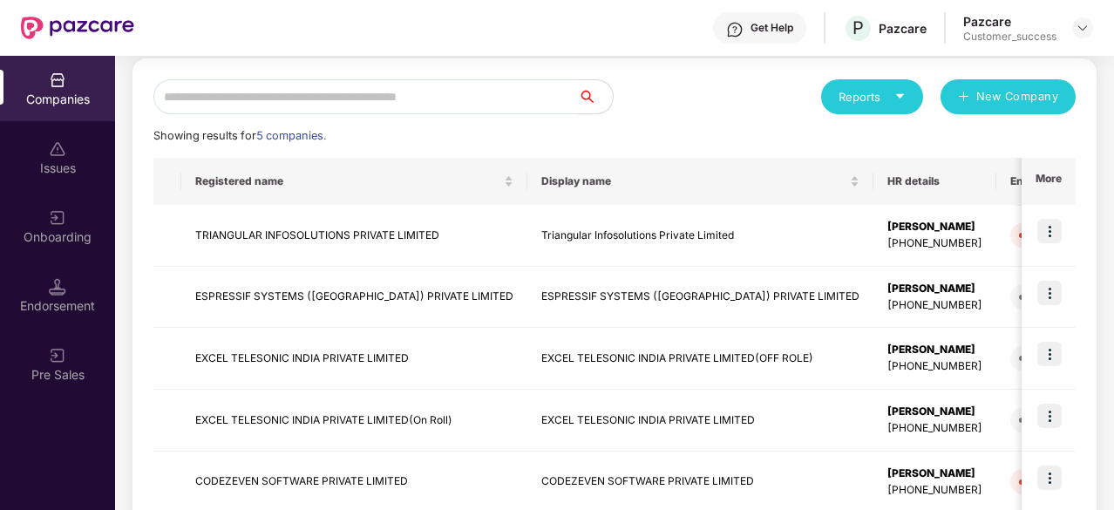
scroll to position [258, 0]
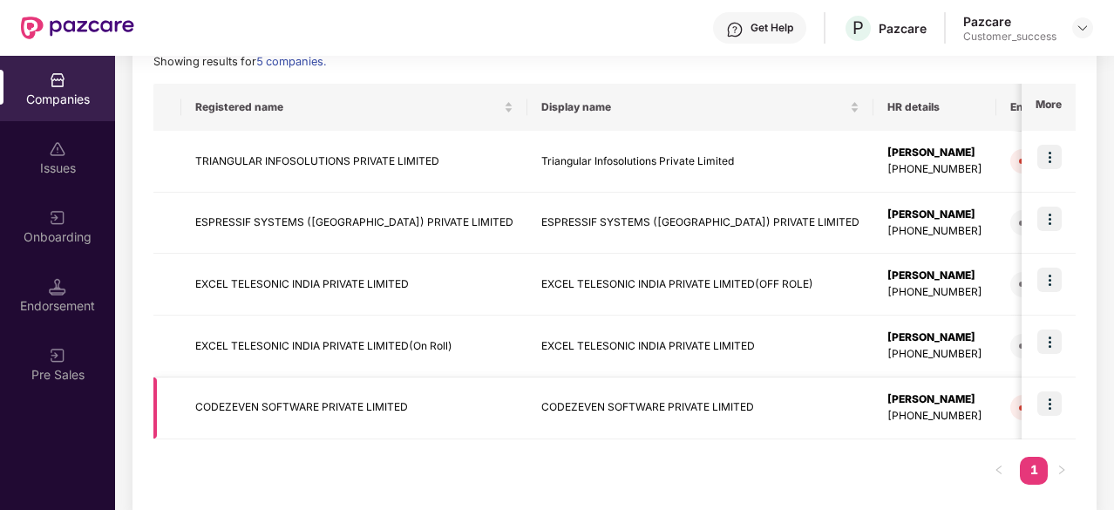
click at [1050, 398] on img at bounding box center [1050, 404] width 24 height 24
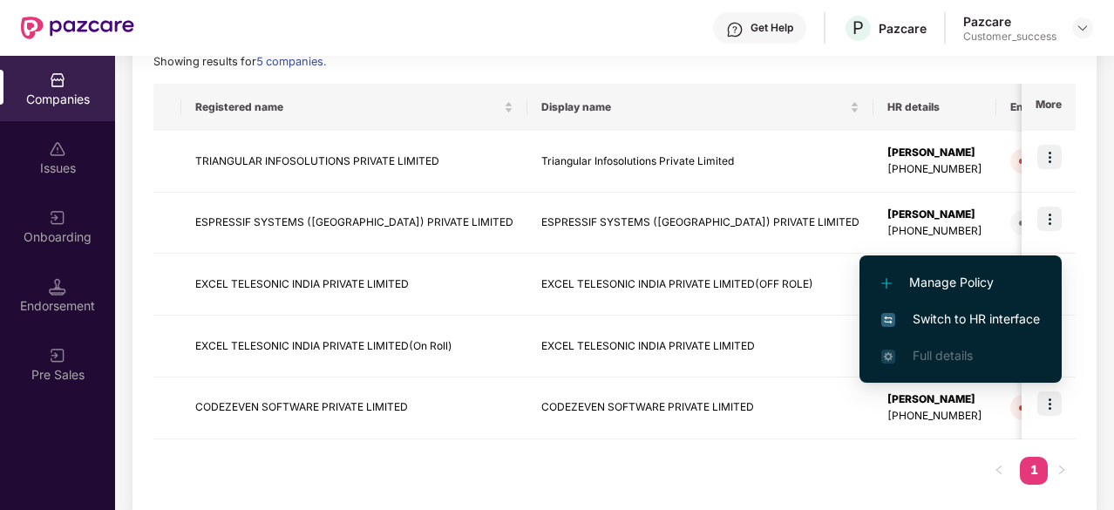
click at [998, 317] on span "Switch to HR interface" at bounding box center [961, 319] width 159 height 19
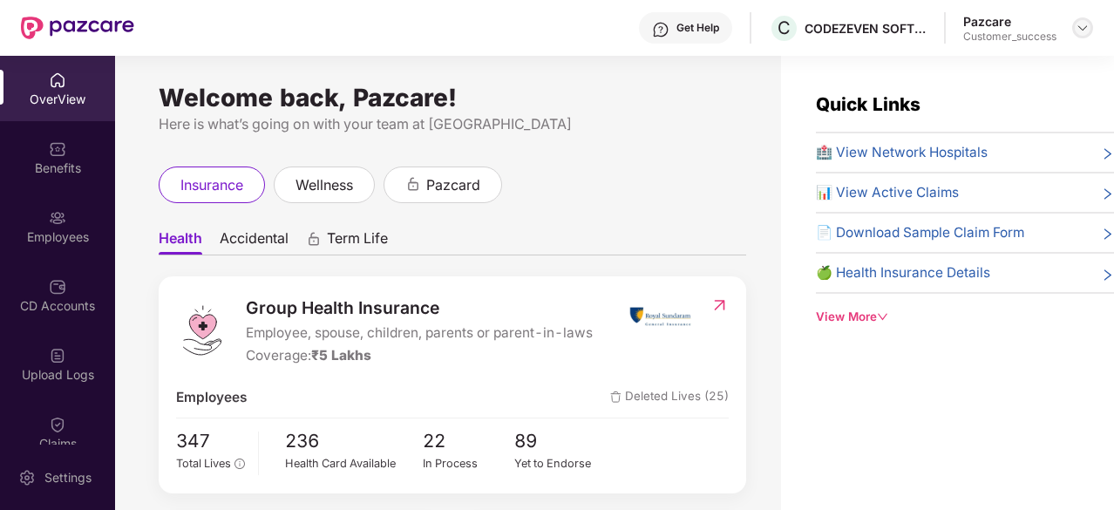
click at [1086, 29] on img at bounding box center [1083, 28] width 14 height 14
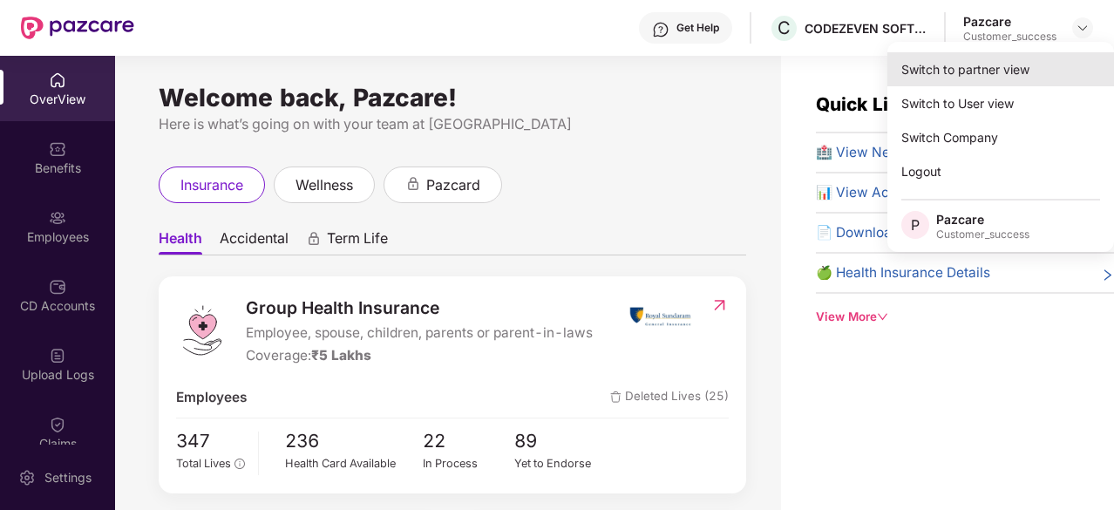
click at [997, 78] on div "Switch to partner view" at bounding box center [1001, 69] width 227 height 34
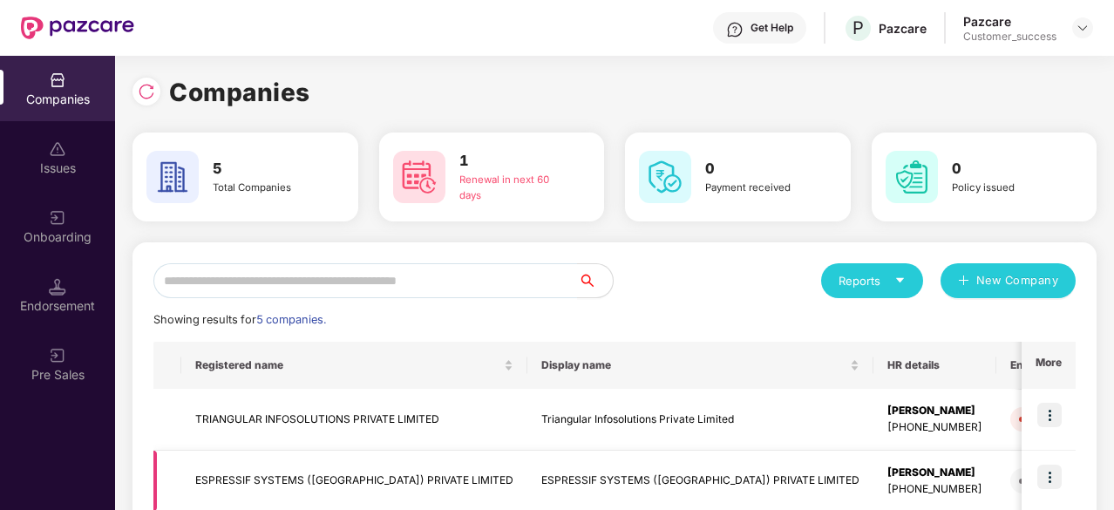
scroll to position [283, 0]
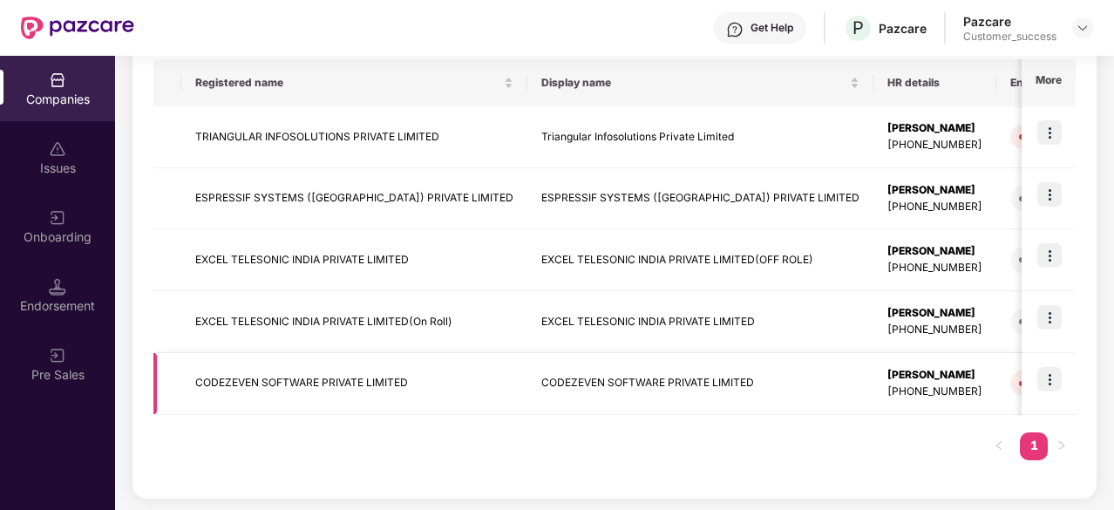
click at [262, 379] on td "CODEZEVEN SOFTWARE PRIVATE LIMITED" at bounding box center [354, 384] width 346 height 62
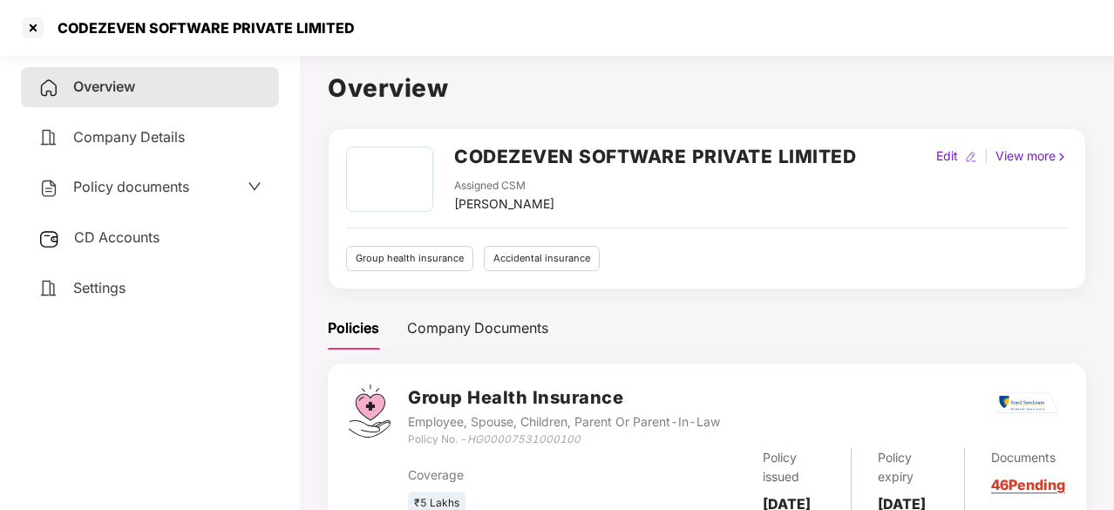
click at [155, 192] on span "Policy documents" at bounding box center [131, 186] width 116 height 17
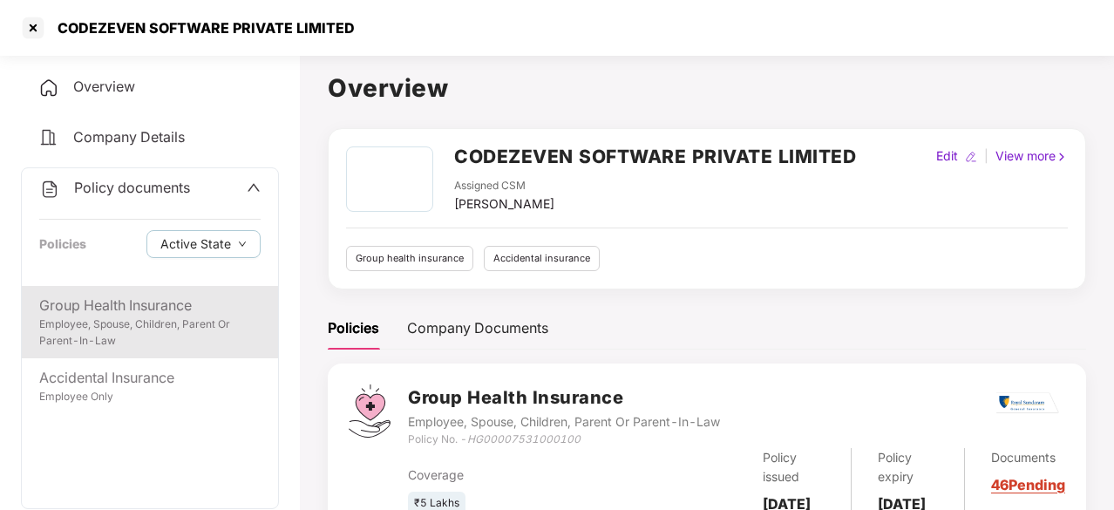
click at [113, 324] on div "Employee, Spouse, Children, Parent Or Parent-In-Law" at bounding box center [149, 333] width 221 height 33
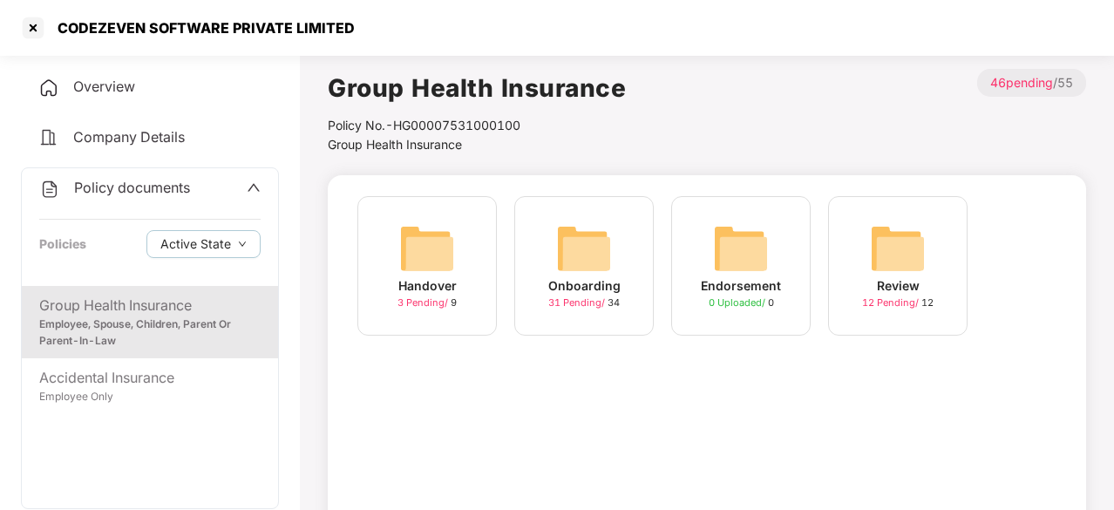
click at [764, 255] on img at bounding box center [741, 249] width 56 height 56
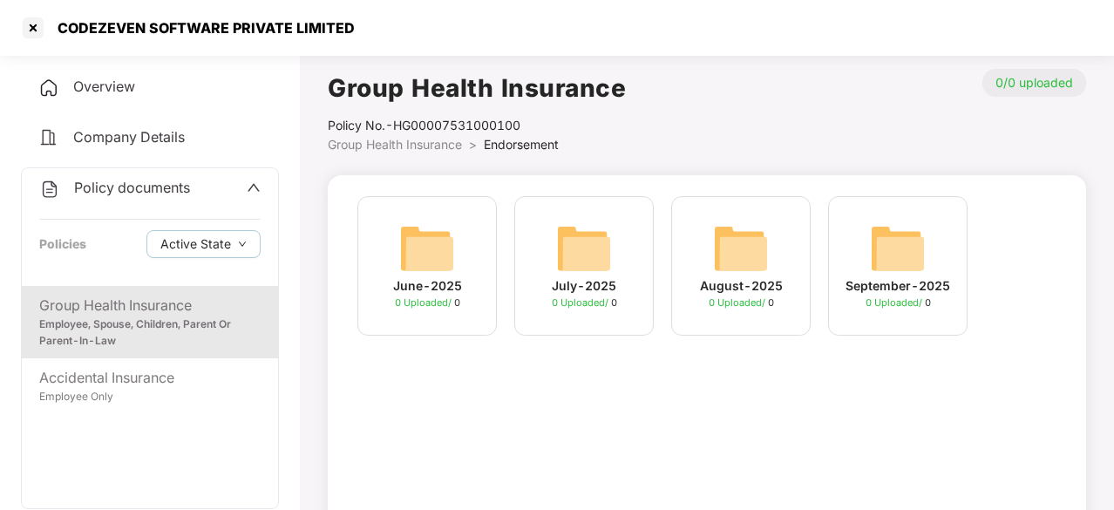
click at [415, 271] on img at bounding box center [427, 249] width 56 height 56
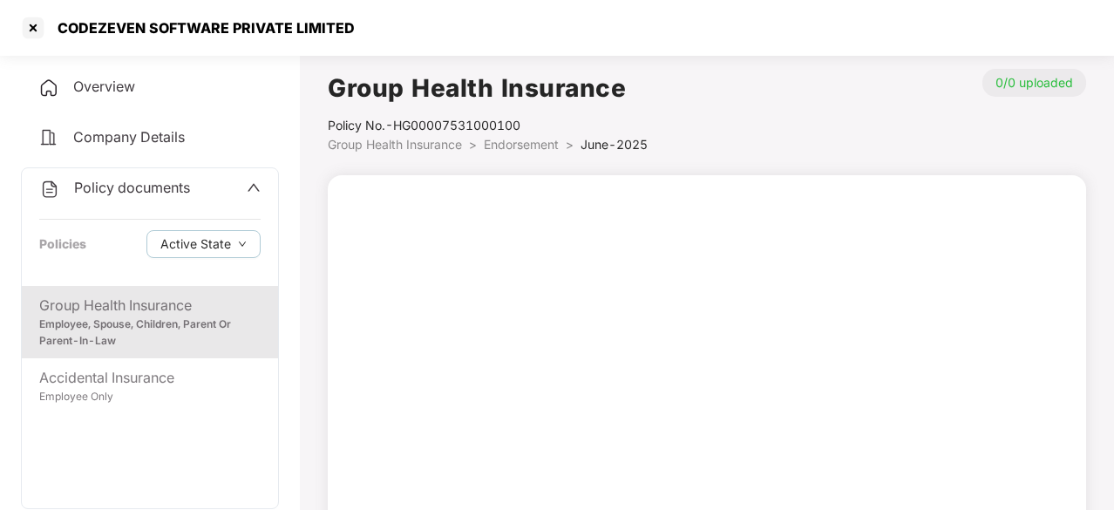
click at [131, 317] on div "Employee, Spouse, Children, Parent Or Parent-In-Law" at bounding box center [149, 333] width 221 height 33
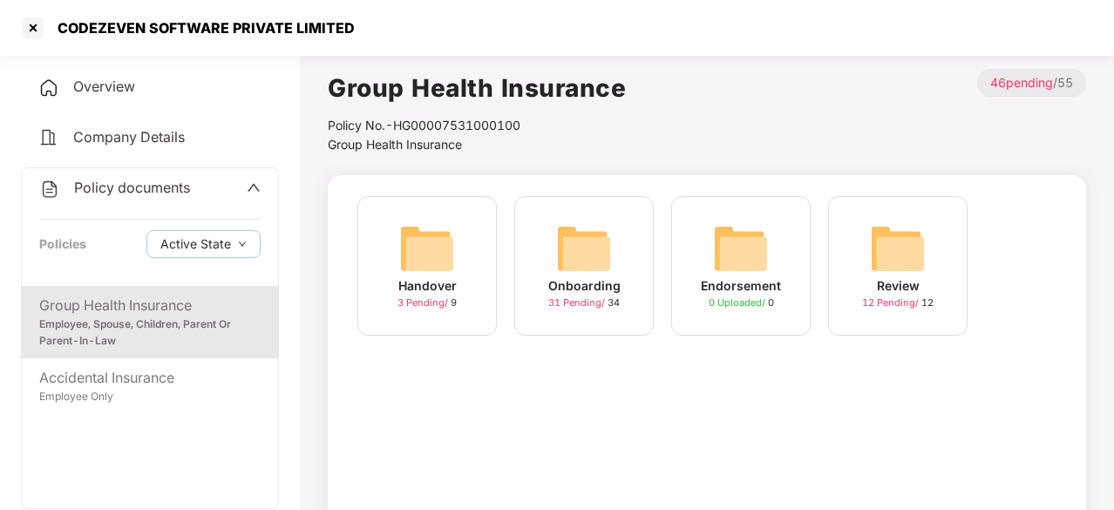
click at [600, 244] on img at bounding box center [584, 249] width 56 height 56
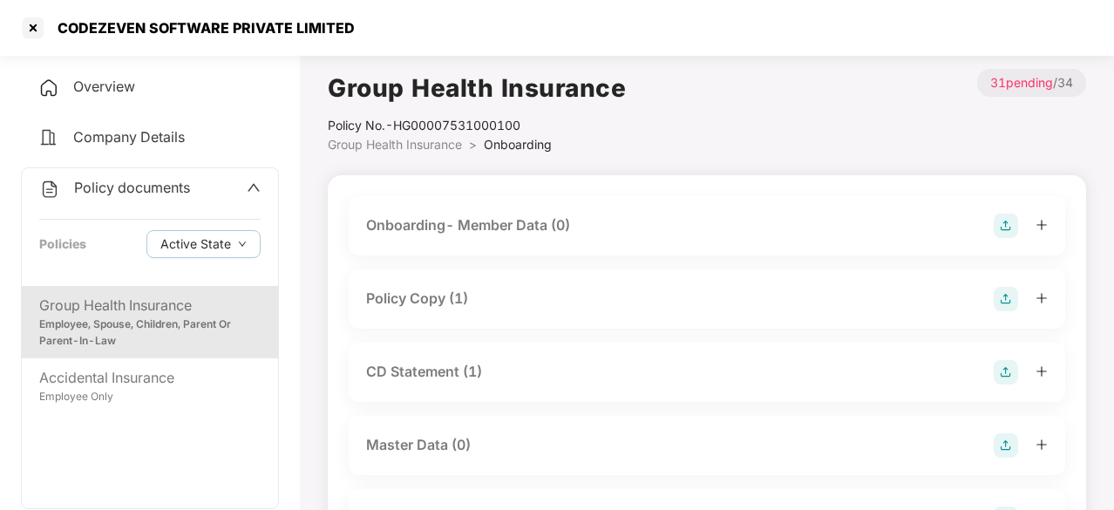
scroll to position [1, 0]
click at [421, 289] on div "Policy Copy (1)" at bounding box center [417, 298] width 102 height 22
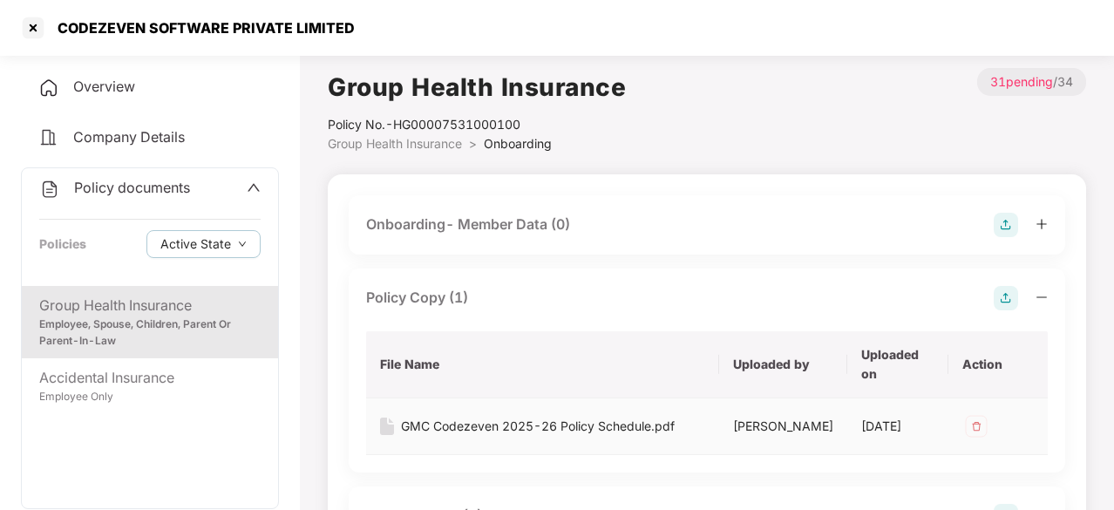
click at [523, 430] on div "GMC Codezeven 2025-26 Policy Schedule.pdf" at bounding box center [538, 426] width 274 height 19
click at [542, 428] on div "GMC Codezeven 2025-26 Policy Schedule.pdf" at bounding box center [538, 426] width 274 height 19
